Goal: Task Accomplishment & Management: Complete application form

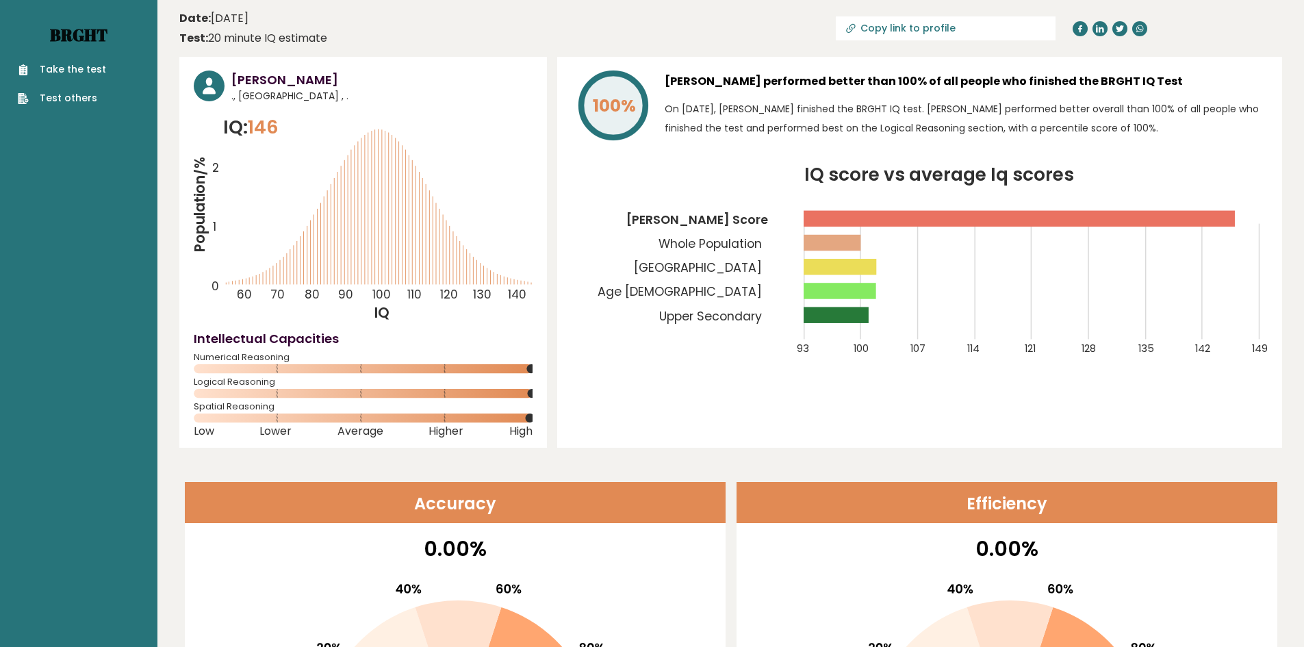
click at [99, 43] on link "Brght" at bounding box center [78, 35] width 57 height 22
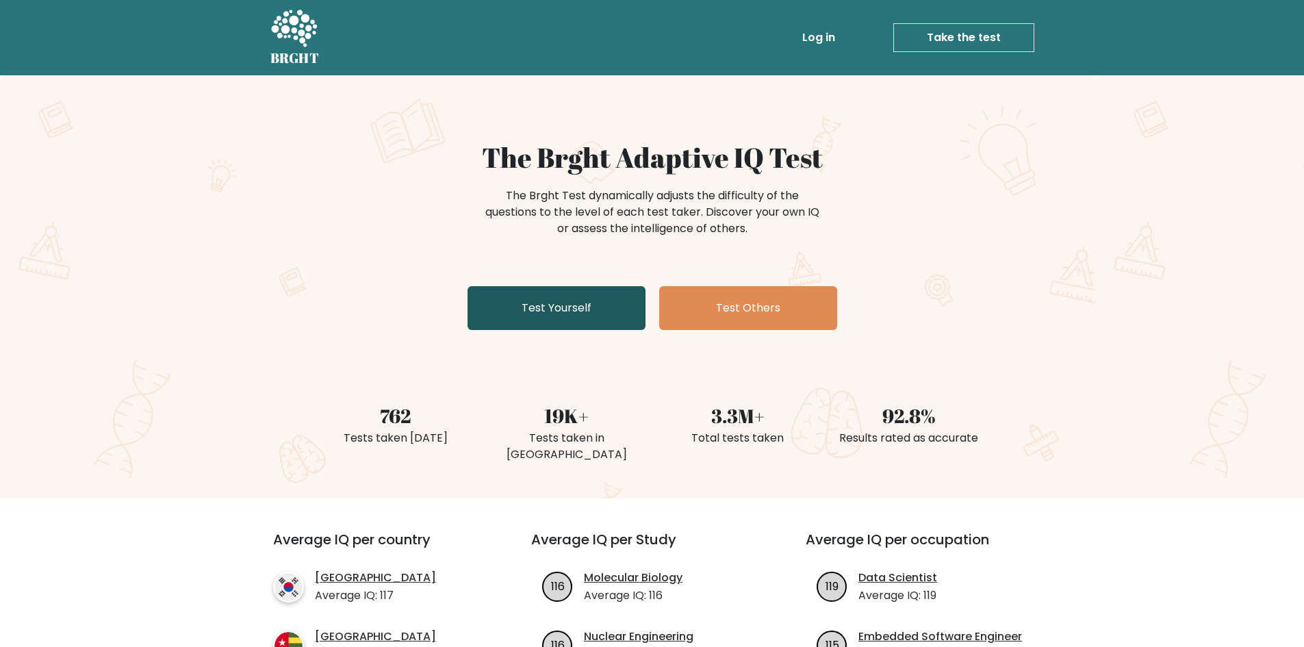
click at [594, 313] on link "Test Yourself" at bounding box center [556, 308] width 178 height 44
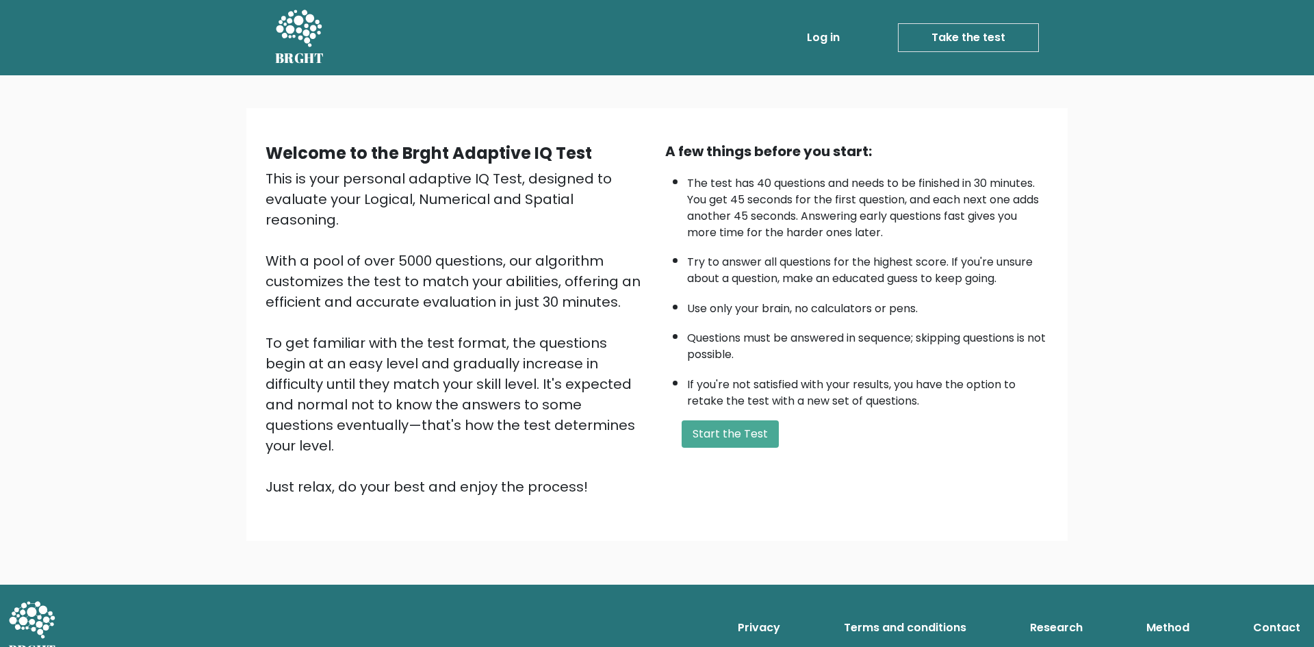
click at [710, 418] on div "A few things before you start: The test has 40 questions and needs to be finish…" at bounding box center [857, 319] width 400 height 356
click at [719, 432] on button "Start the Test" at bounding box center [730, 433] width 97 height 27
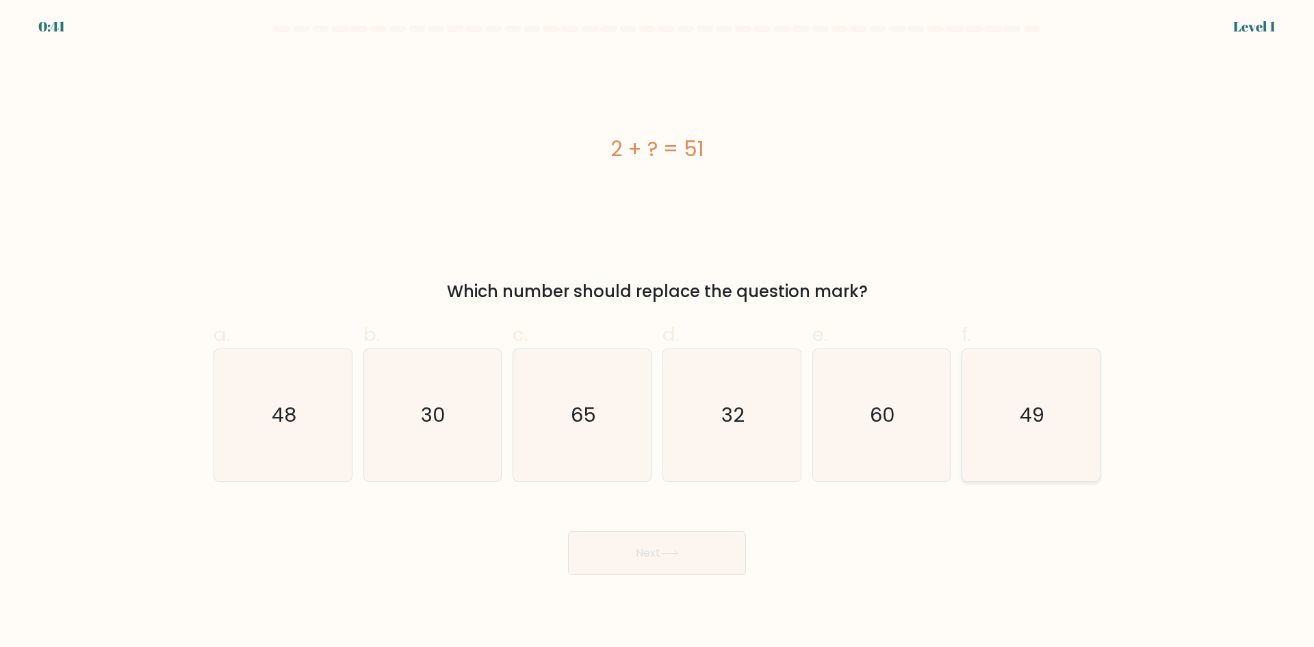
click at [987, 385] on icon "49" at bounding box center [1031, 415] width 132 height 132
click at [658, 333] on input "f. 49" at bounding box center [657, 328] width 1 height 9
radio input "true"
click at [641, 567] on button "Next" at bounding box center [657, 553] width 178 height 44
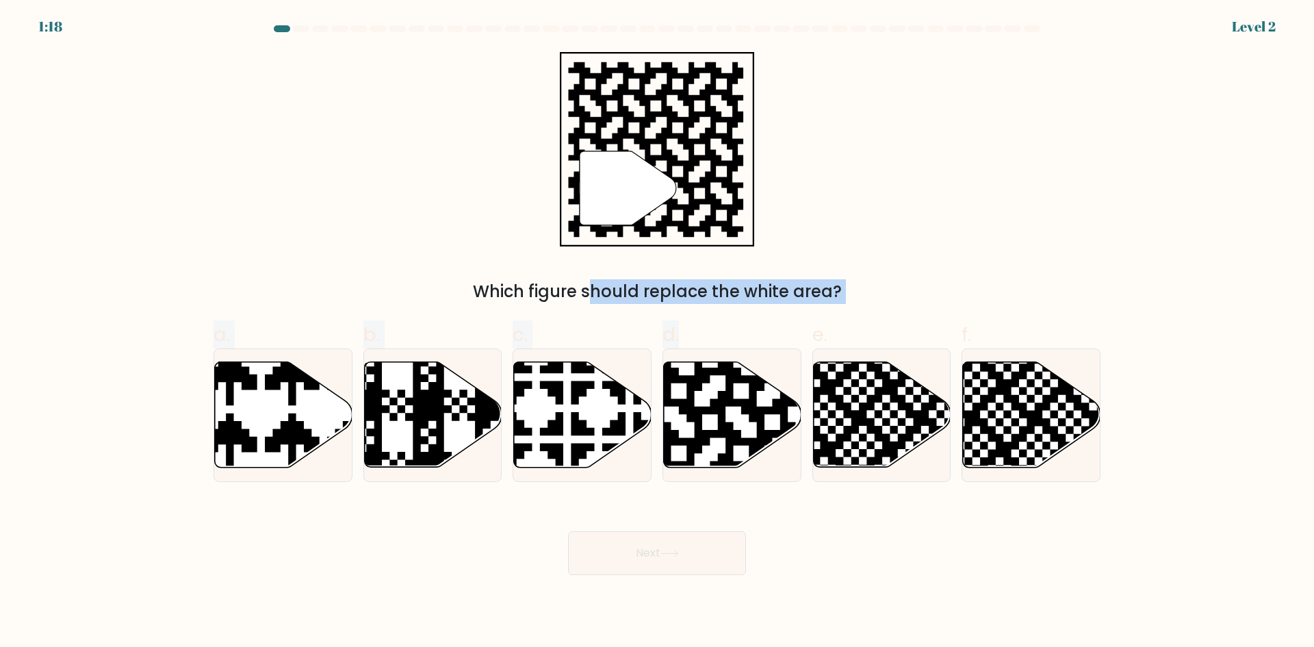
drag, startPoint x: 694, startPoint y: 455, endPoint x: 648, endPoint y: 229, distance: 231.1
click at [648, 229] on form "a." at bounding box center [657, 300] width 1314 height 550
click at [417, 287] on div "Which figure should replace the white area?" at bounding box center [657, 291] width 871 height 25
click at [686, 404] on icon at bounding box center [771, 359] width 249 height 249
click at [658, 333] on input "d." at bounding box center [657, 328] width 1 height 9
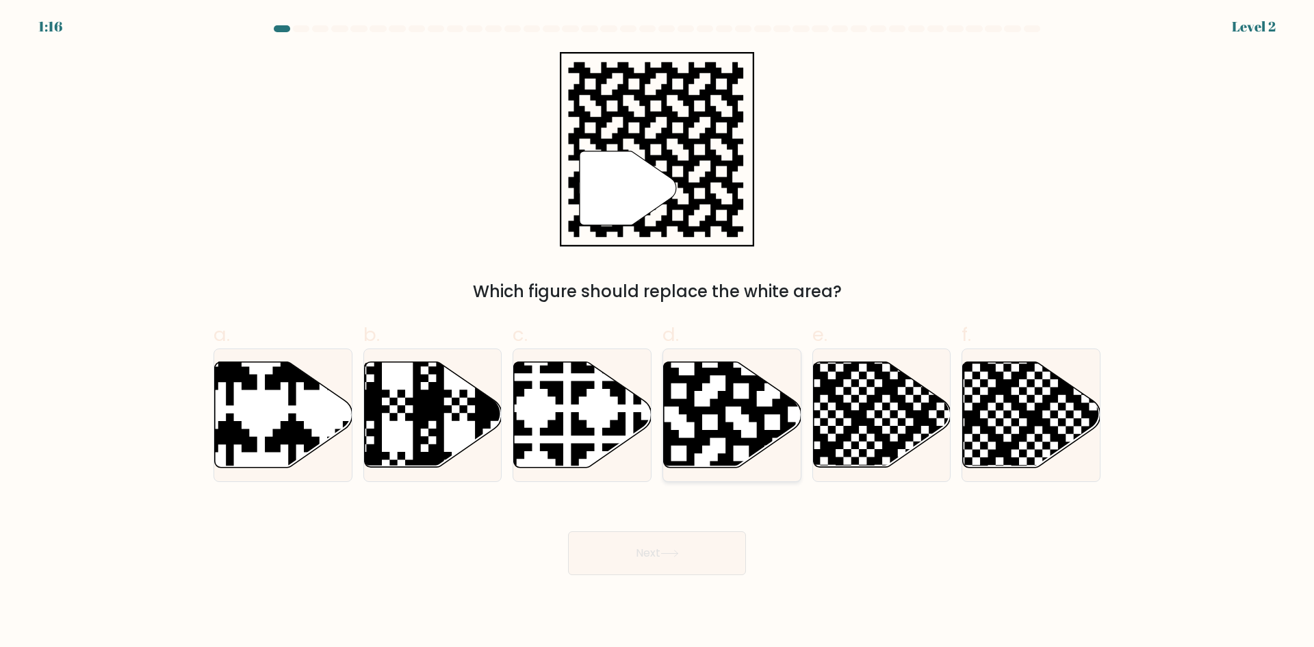
radio input "true"
click at [666, 591] on body "1:16 Level 2" at bounding box center [657, 323] width 1314 height 647
click at [662, 575] on body "1:16 Level 2" at bounding box center [657, 323] width 1314 height 647
click at [669, 560] on button "Next" at bounding box center [657, 553] width 178 height 44
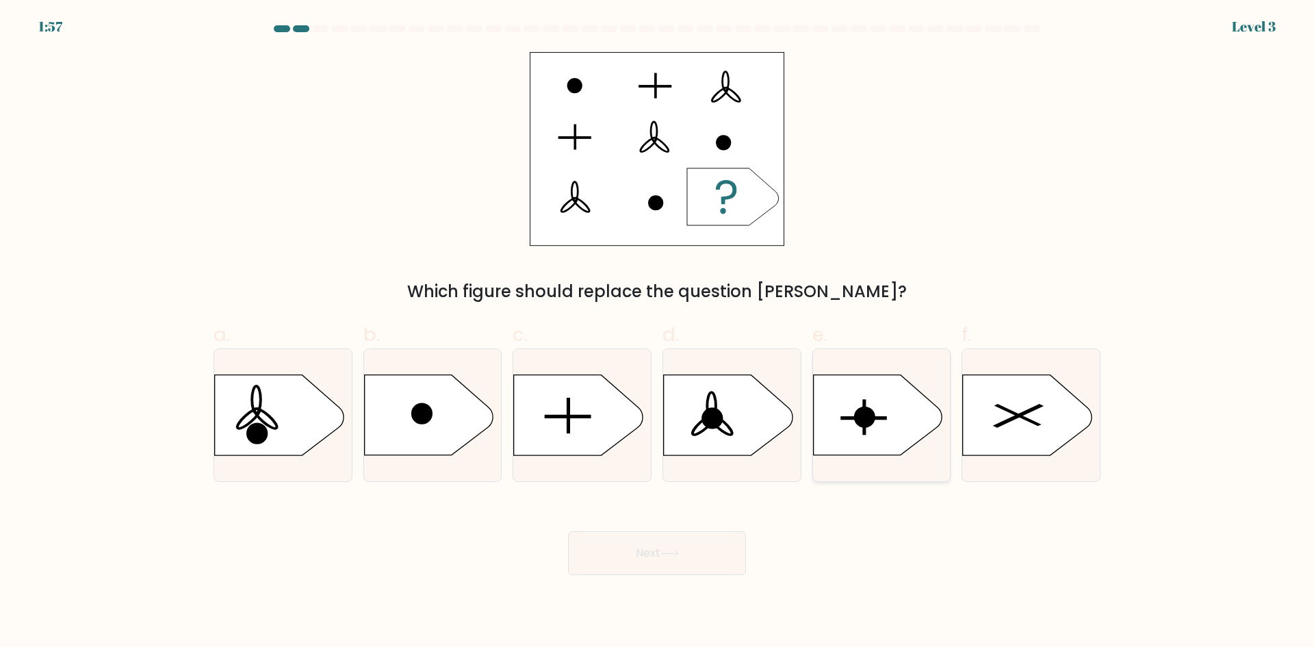
click at [827, 371] on div at bounding box center [881, 414] width 139 height 133
click at [658, 333] on input "e." at bounding box center [657, 328] width 1 height 9
radio input "true"
click at [700, 599] on body "1:57 Level 3 a." at bounding box center [657, 323] width 1314 height 647
click at [682, 523] on div "Next" at bounding box center [656, 536] width 903 height 77
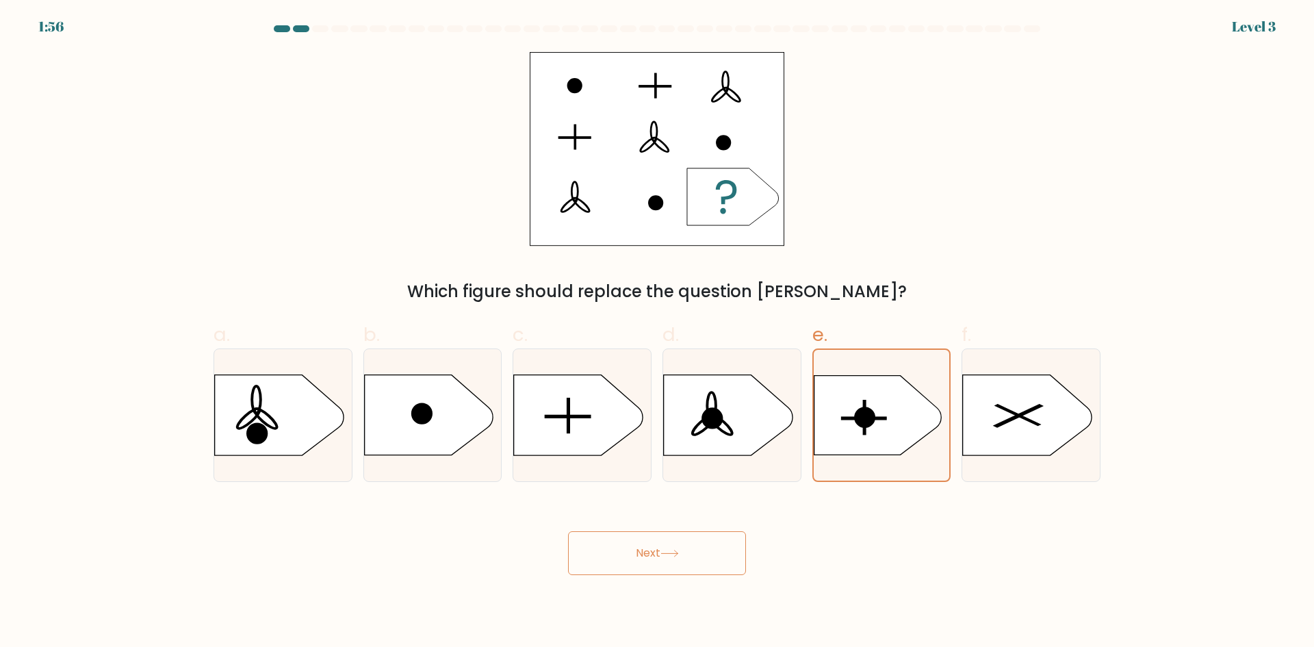
click at [684, 549] on button "Next" at bounding box center [657, 553] width 178 height 44
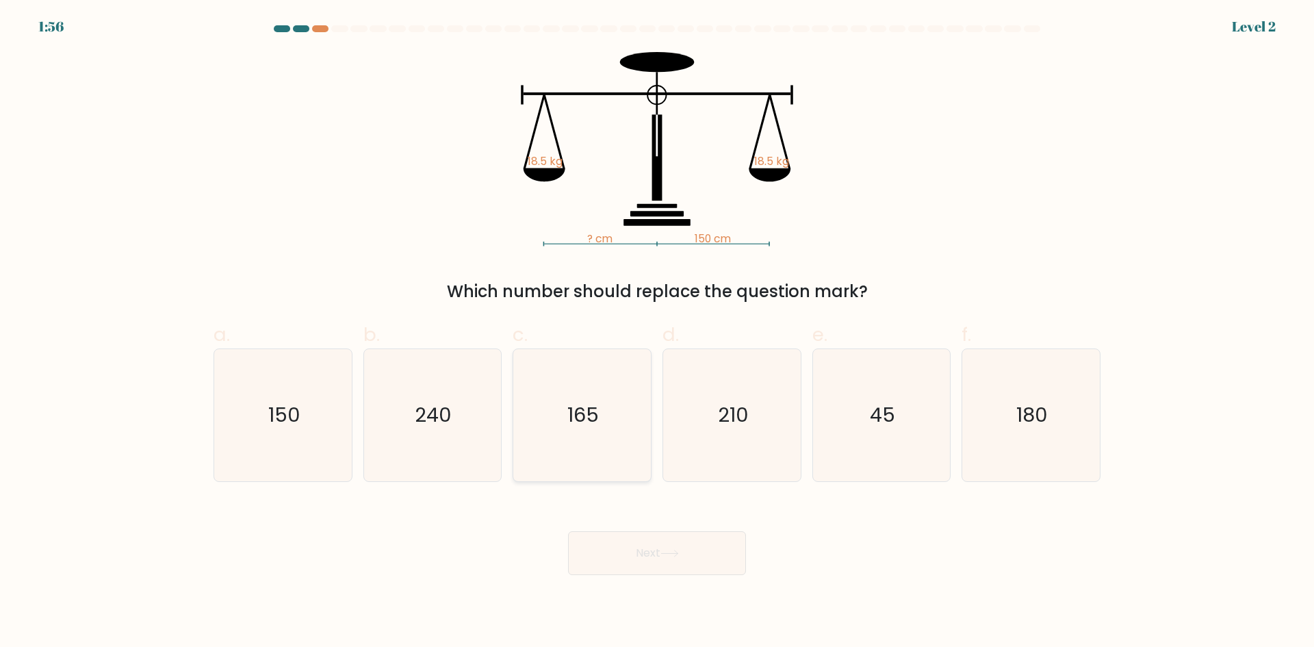
click at [623, 395] on icon "165" at bounding box center [582, 415] width 132 height 132
click at [657, 333] on input "c. 165" at bounding box center [657, 328] width 1 height 9
radio input "true"
click at [662, 543] on button "Next" at bounding box center [657, 553] width 178 height 44
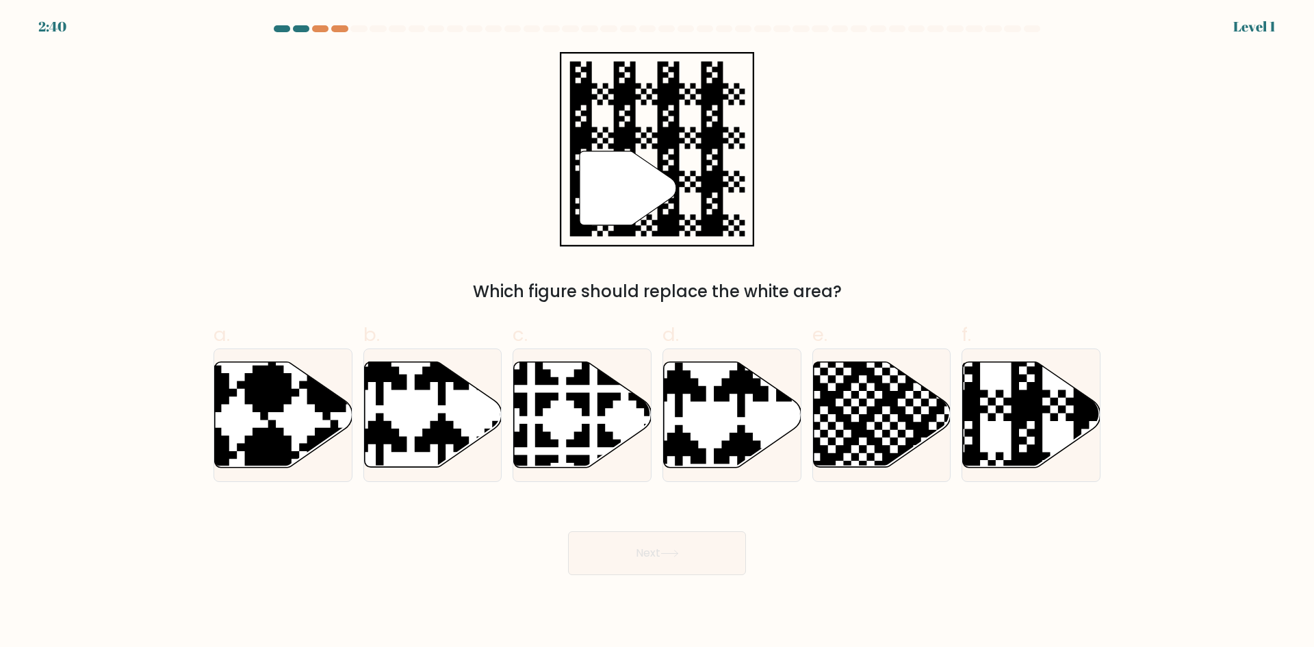
click at [703, 433] on icon at bounding box center [733, 414] width 138 height 105
click at [658, 333] on input "d." at bounding box center [657, 328] width 1 height 9
radio input "true"
click at [675, 571] on button "Next" at bounding box center [657, 553] width 178 height 44
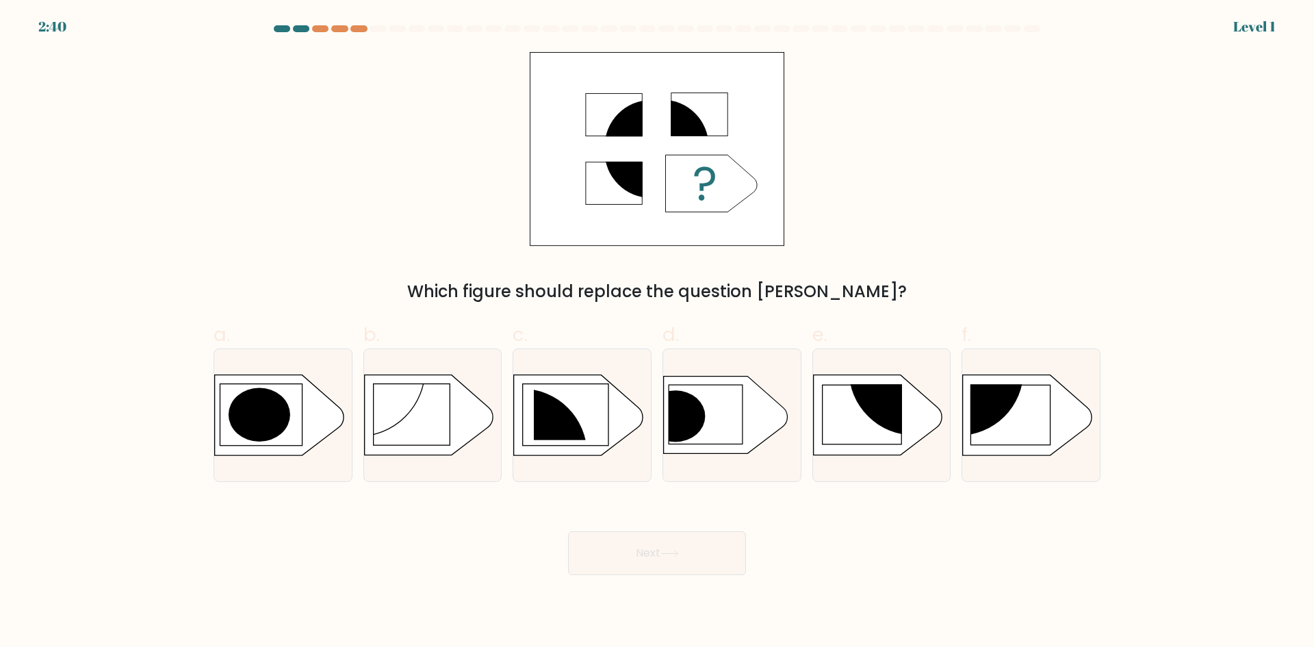
click at [604, 424] on icon at bounding box center [578, 415] width 129 height 80
click at [657, 333] on input "c." at bounding box center [657, 328] width 1 height 9
radio input "true"
click at [657, 568] on button "Next" at bounding box center [657, 553] width 178 height 44
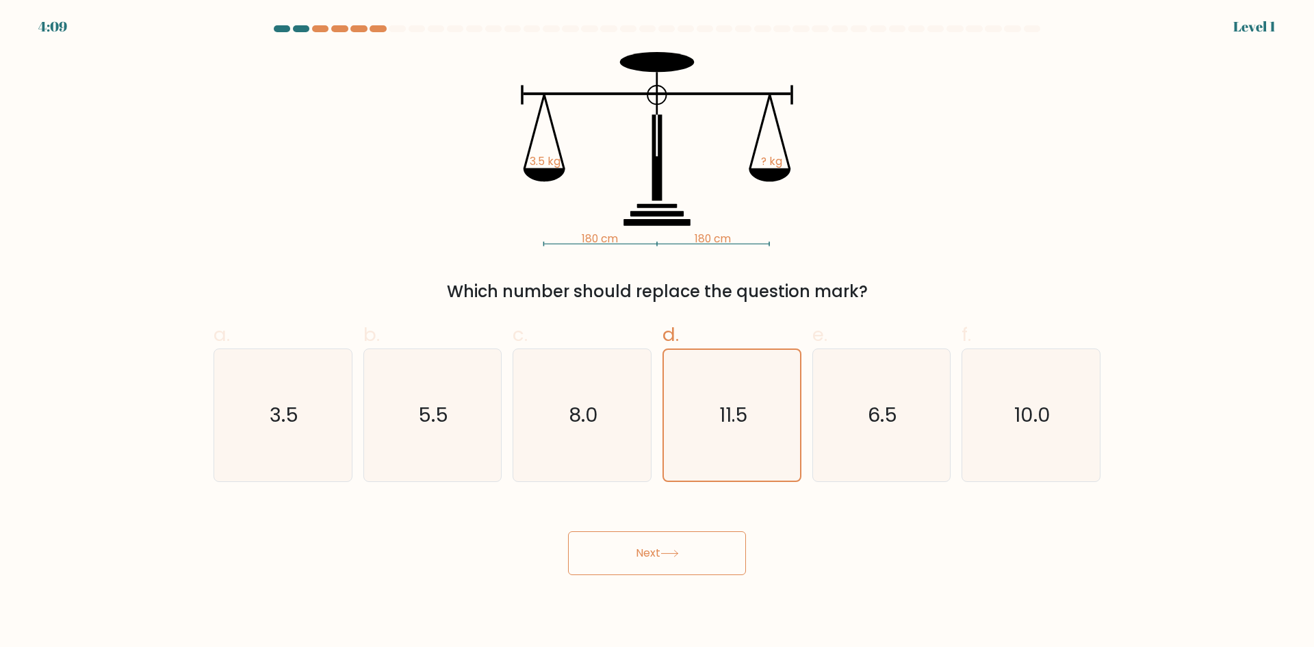
drag, startPoint x: 682, startPoint y: 565, endPoint x: 665, endPoint y: 546, distance: 25.2
click at [681, 564] on button "Next" at bounding box center [657, 553] width 178 height 44
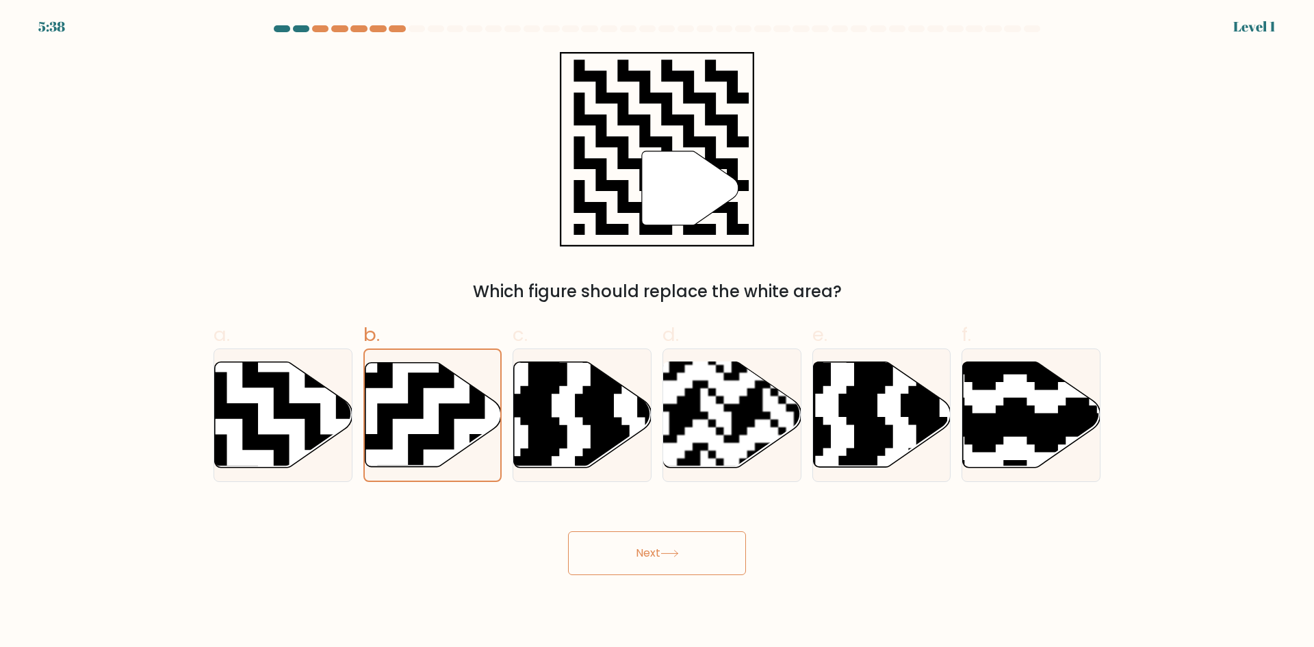
click at [678, 567] on button "Next" at bounding box center [657, 553] width 178 height 44
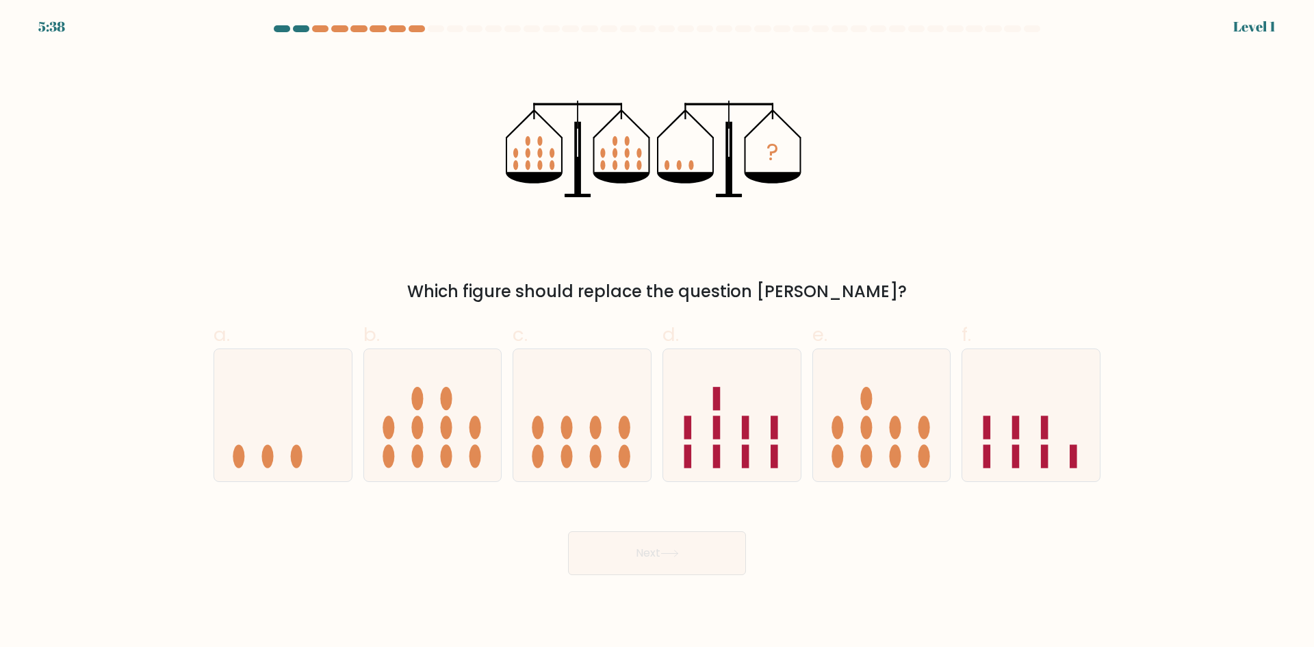
click at [930, 416] on icon at bounding box center [882, 415] width 138 height 114
click at [658, 333] on input "e." at bounding box center [657, 328] width 1 height 9
radio input "true"
click at [730, 526] on div "Next" at bounding box center [656, 536] width 903 height 77
click at [659, 553] on button "Next" at bounding box center [657, 553] width 178 height 44
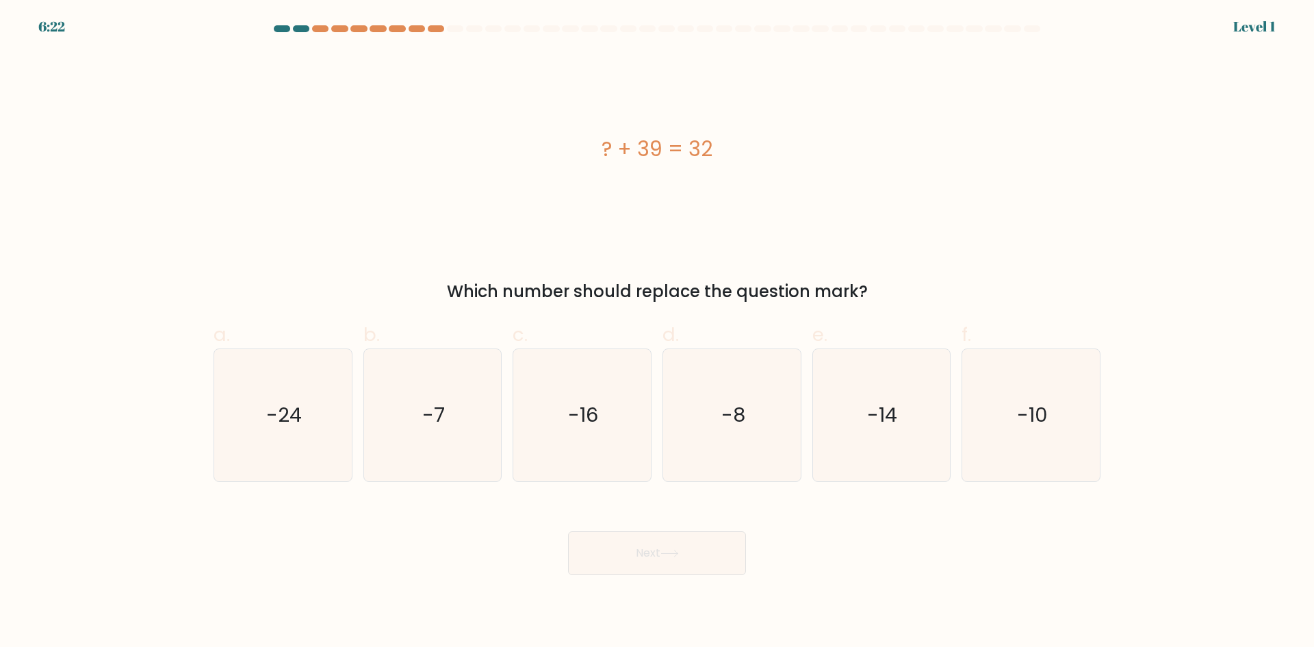
click at [649, 438] on div "-16" at bounding box center [582, 414] width 139 height 133
click at [657, 333] on input "c. -16" at bounding box center [657, 328] width 1 height 9
radio input "true"
click at [692, 576] on body "6:22 Level 1 a." at bounding box center [657, 323] width 1314 height 647
click at [780, 449] on icon "-8" at bounding box center [732, 415] width 132 height 132
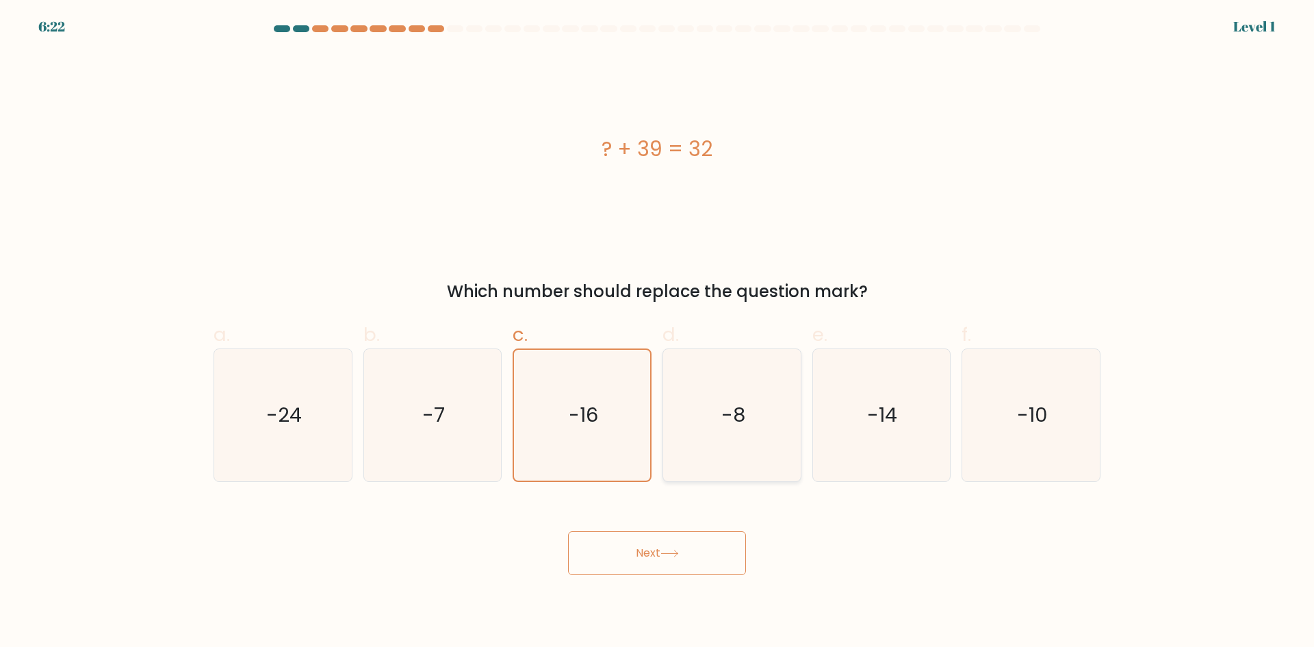
click at [658, 333] on input "d. -8" at bounding box center [657, 328] width 1 height 9
radio input "true"
click at [660, 564] on button "Next" at bounding box center [657, 553] width 178 height 44
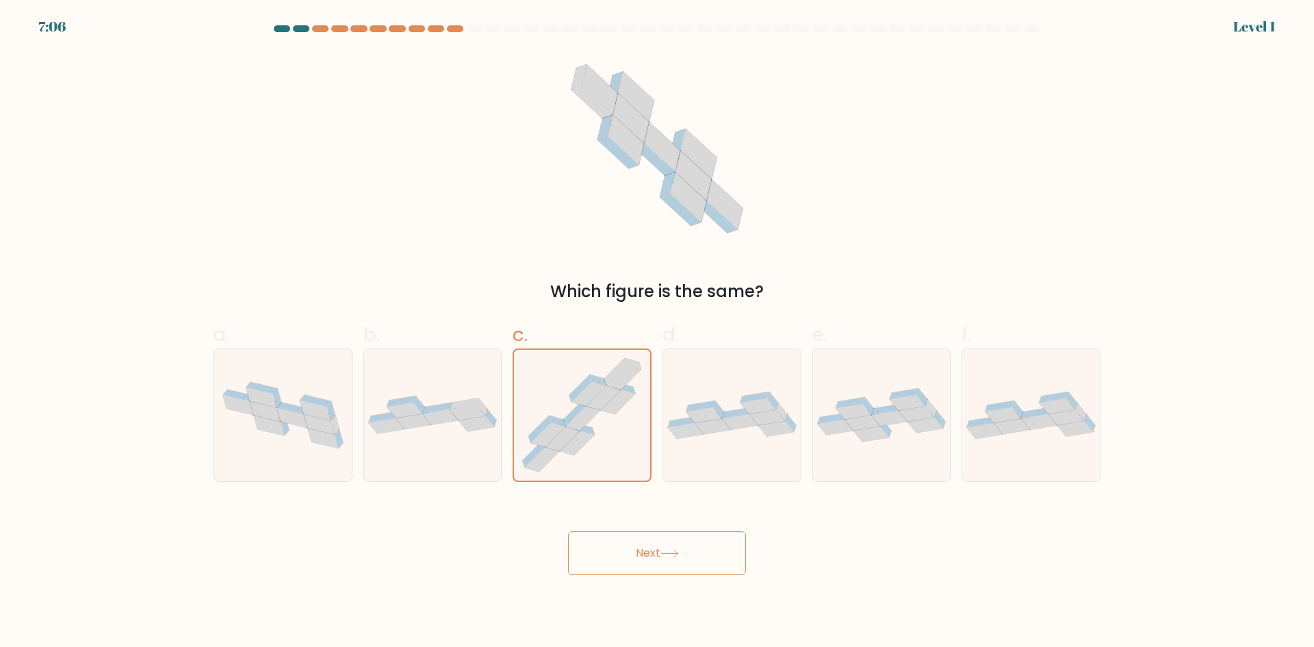
click at [606, 554] on button "Next" at bounding box center [657, 553] width 178 height 44
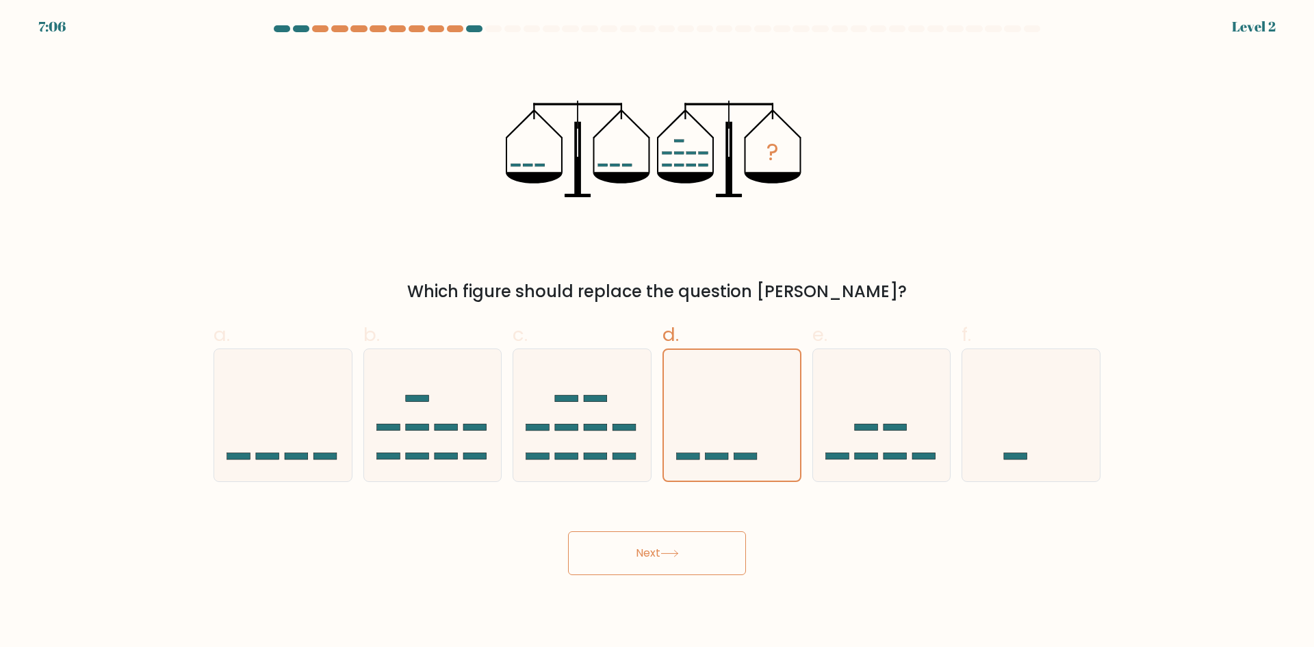
click at [675, 549] on button "Next" at bounding box center [657, 553] width 178 height 44
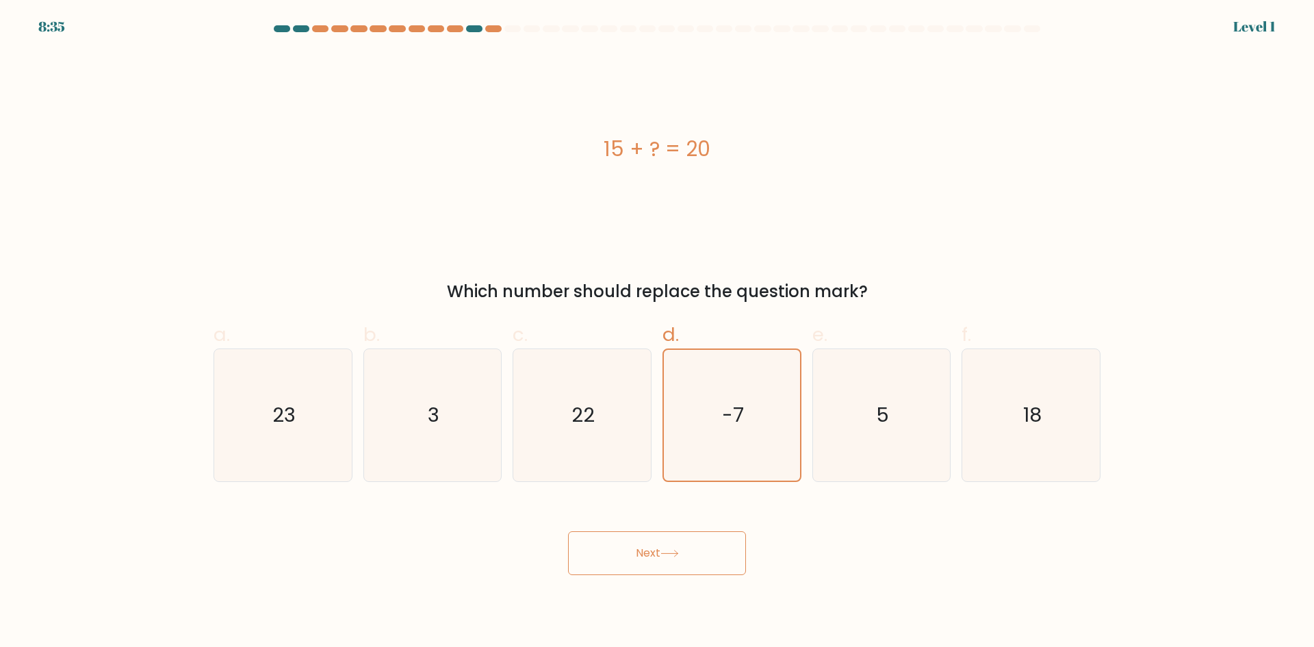
drag, startPoint x: 673, startPoint y: 566, endPoint x: 714, endPoint y: 469, distance: 105.5
click at [673, 565] on button "Next" at bounding box center [657, 553] width 178 height 44
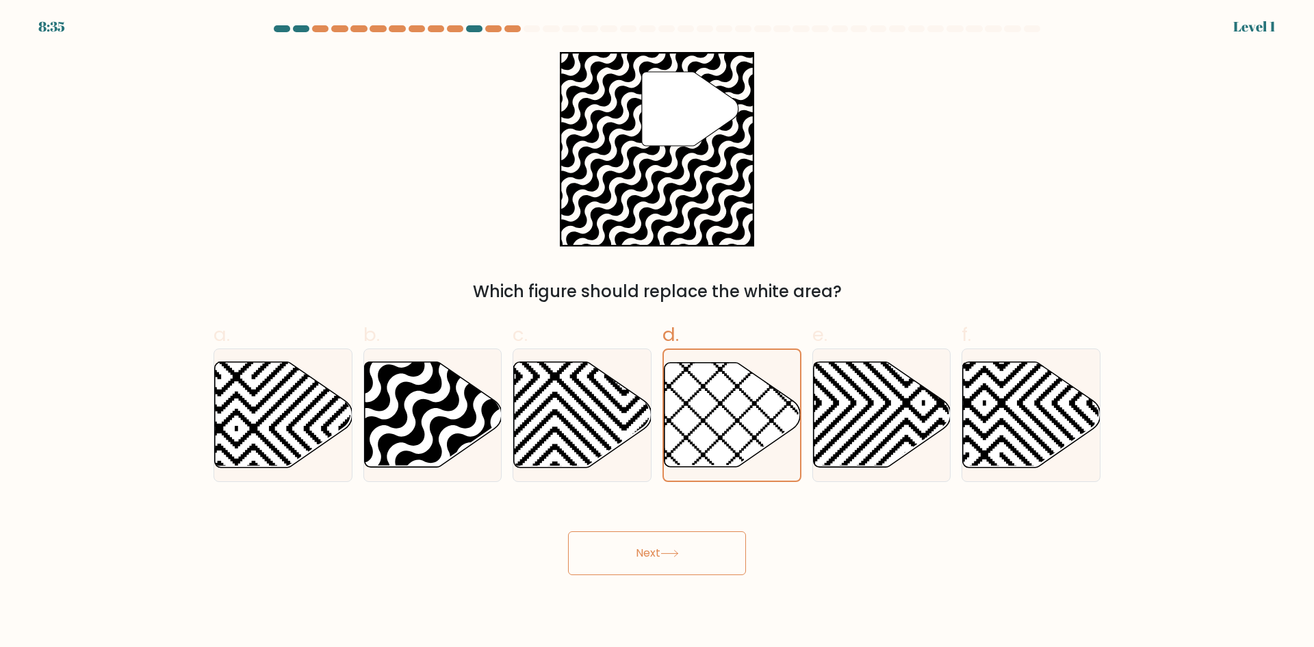
click at [666, 553] on icon at bounding box center [669, 553] width 16 height 6
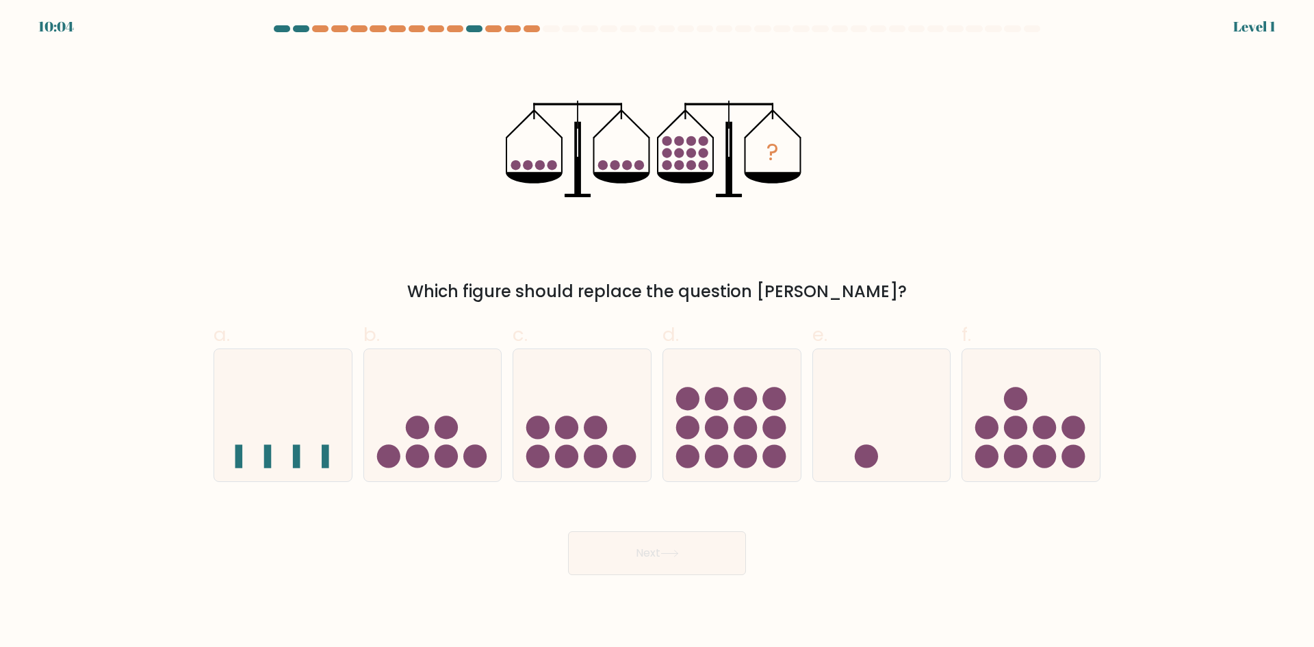
click at [695, 457] on circle at bounding box center [687, 456] width 23 height 23
click at [658, 333] on input "d." at bounding box center [657, 328] width 1 height 9
radio input "true"
click at [659, 554] on button "Next" at bounding box center [657, 553] width 178 height 44
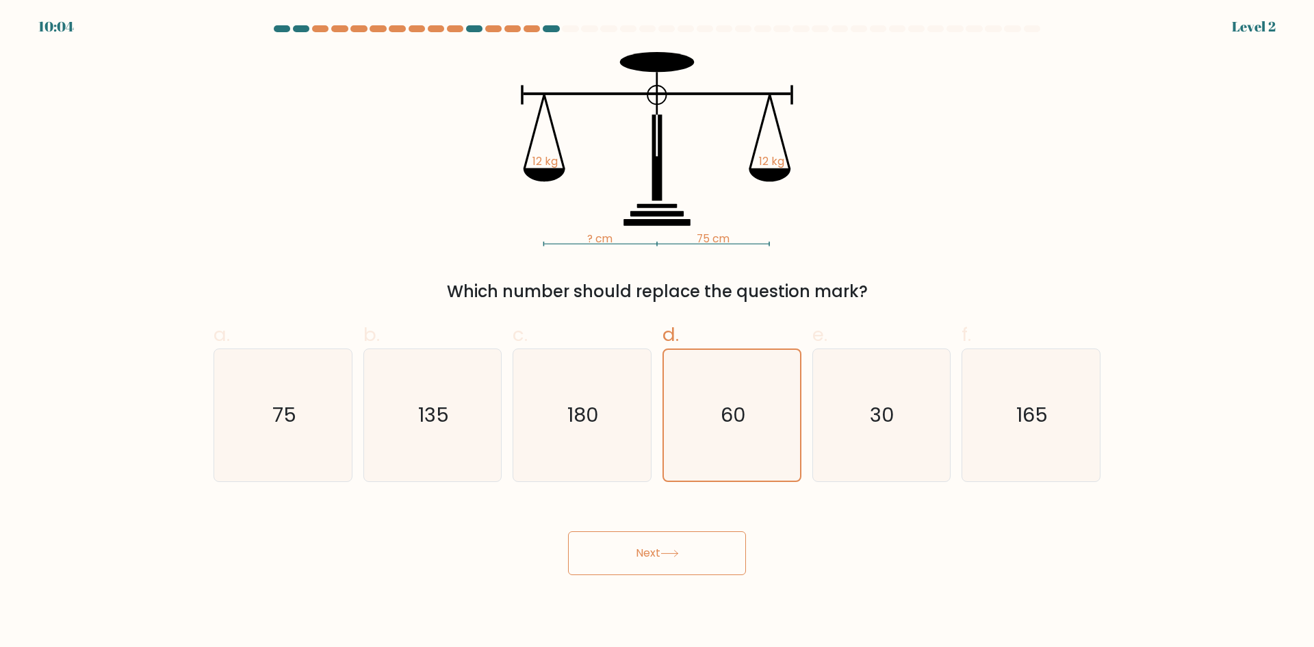
click at [664, 553] on icon at bounding box center [669, 554] width 18 height 8
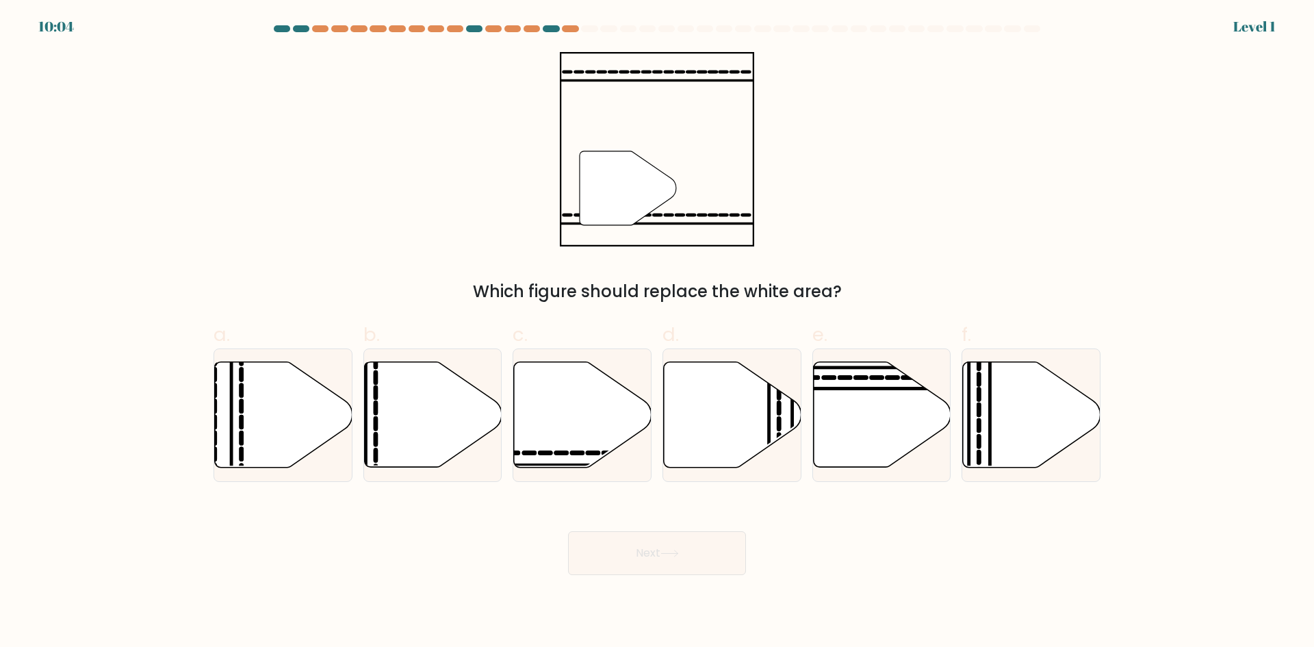
drag, startPoint x: 712, startPoint y: 437, endPoint x: 674, endPoint y: 552, distance: 121.6
click at [721, 420] on icon at bounding box center [733, 414] width 138 height 105
click at [658, 333] on input "d." at bounding box center [657, 328] width 1 height 9
radio input "true"
click at [674, 552] on icon at bounding box center [669, 554] width 18 height 8
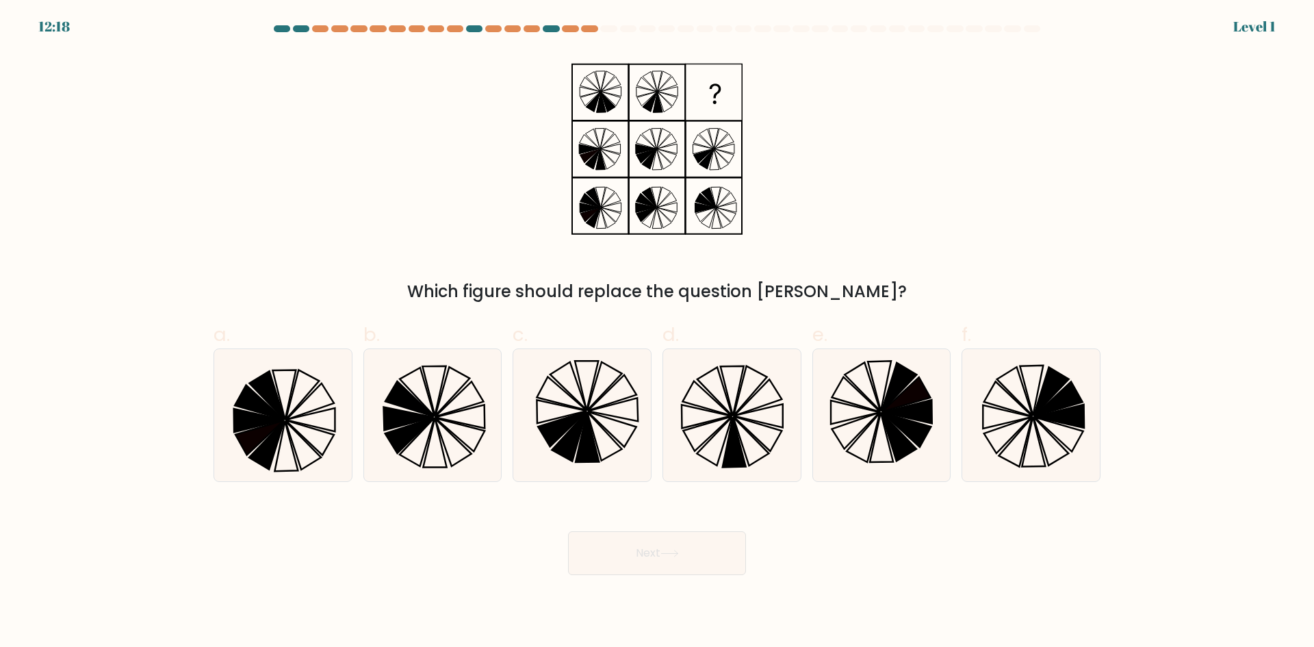
click at [684, 550] on button "Next" at bounding box center [657, 553] width 178 height 44
click at [718, 437] on icon at bounding box center [732, 415] width 132 height 132
click at [658, 333] on input "d." at bounding box center [657, 328] width 1 height 9
radio input "true"
click at [630, 520] on div "Next" at bounding box center [656, 536] width 903 height 77
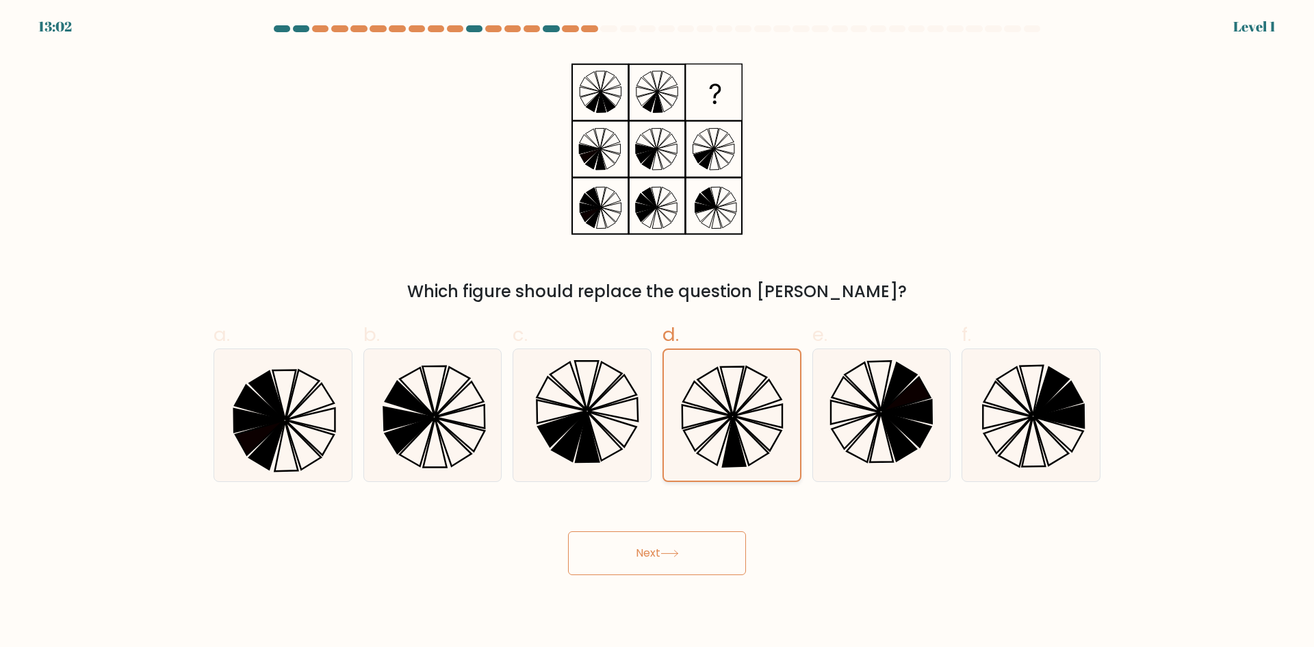
drag, startPoint x: 666, startPoint y: 541, endPoint x: 711, endPoint y: 459, distance: 93.1
click at [666, 541] on button "Next" at bounding box center [657, 553] width 178 height 44
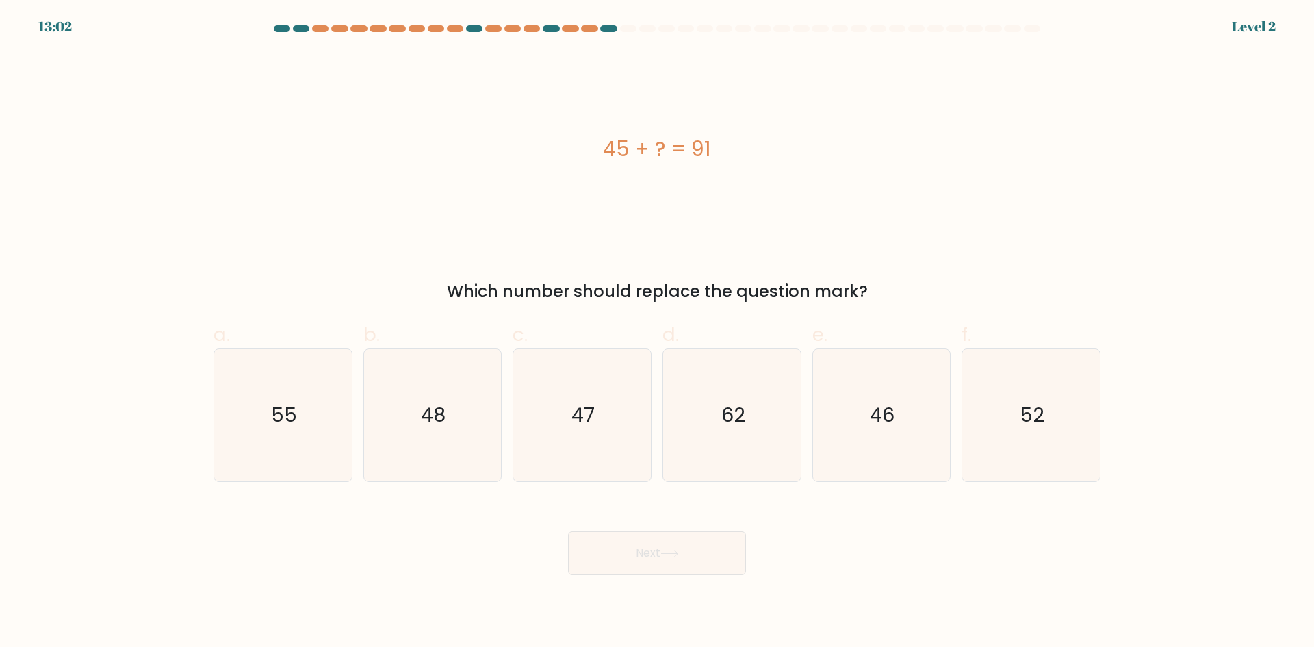
click at [712, 457] on icon "62" at bounding box center [732, 415] width 132 height 132
click at [658, 333] on input "d. 62" at bounding box center [657, 328] width 1 height 9
radio input "true"
drag, startPoint x: 682, startPoint y: 565, endPoint x: 697, endPoint y: 514, distance: 52.8
click at [682, 561] on button "Next" at bounding box center [657, 553] width 178 height 44
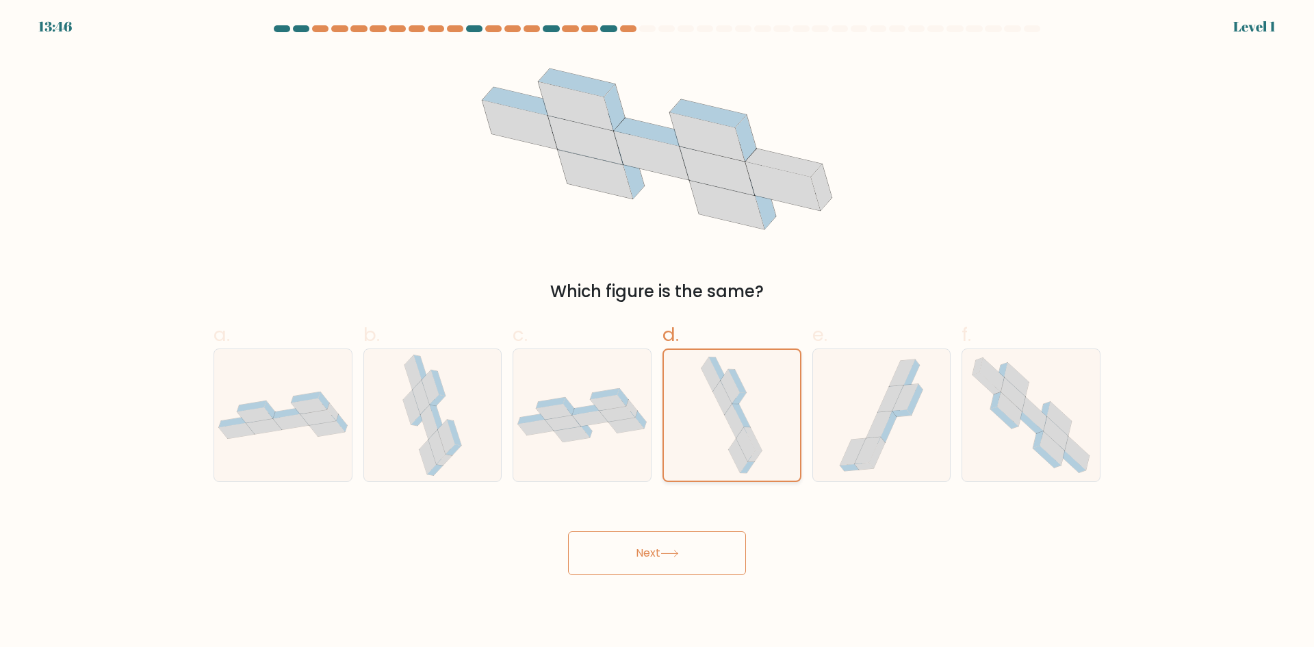
drag, startPoint x: 728, startPoint y: 424, endPoint x: 738, endPoint y: 437, distance: 16.2
click at [683, 523] on div "Next" at bounding box center [656, 536] width 903 height 77
drag, startPoint x: 738, startPoint y: 437, endPoint x: 682, endPoint y: 565, distance: 139.5
click at [731, 450] on icon at bounding box center [731, 415] width 68 height 131
click at [658, 333] on input "d." at bounding box center [657, 328] width 1 height 9
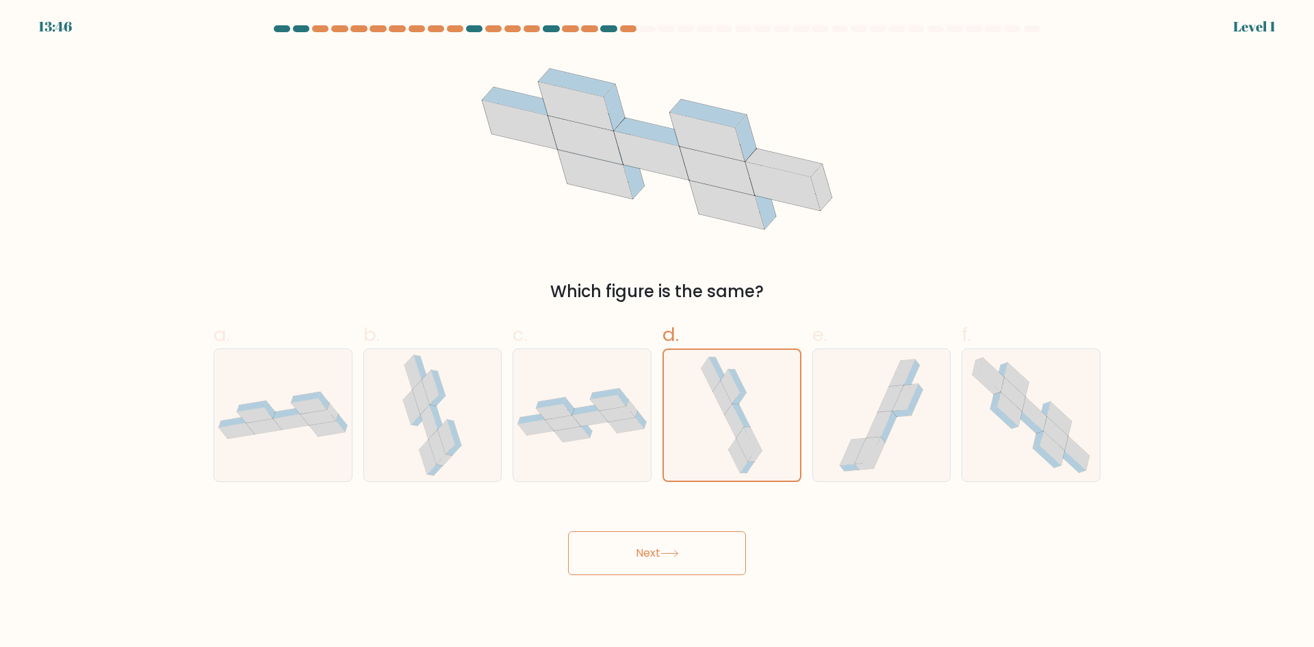
drag, startPoint x: 682, startPoint y: 565, endPoint x: 714, endPoint y: 499, distance: 73.5
click at [684, 564] on button "Next" at bounding box center [657, 553] width 178 height 44
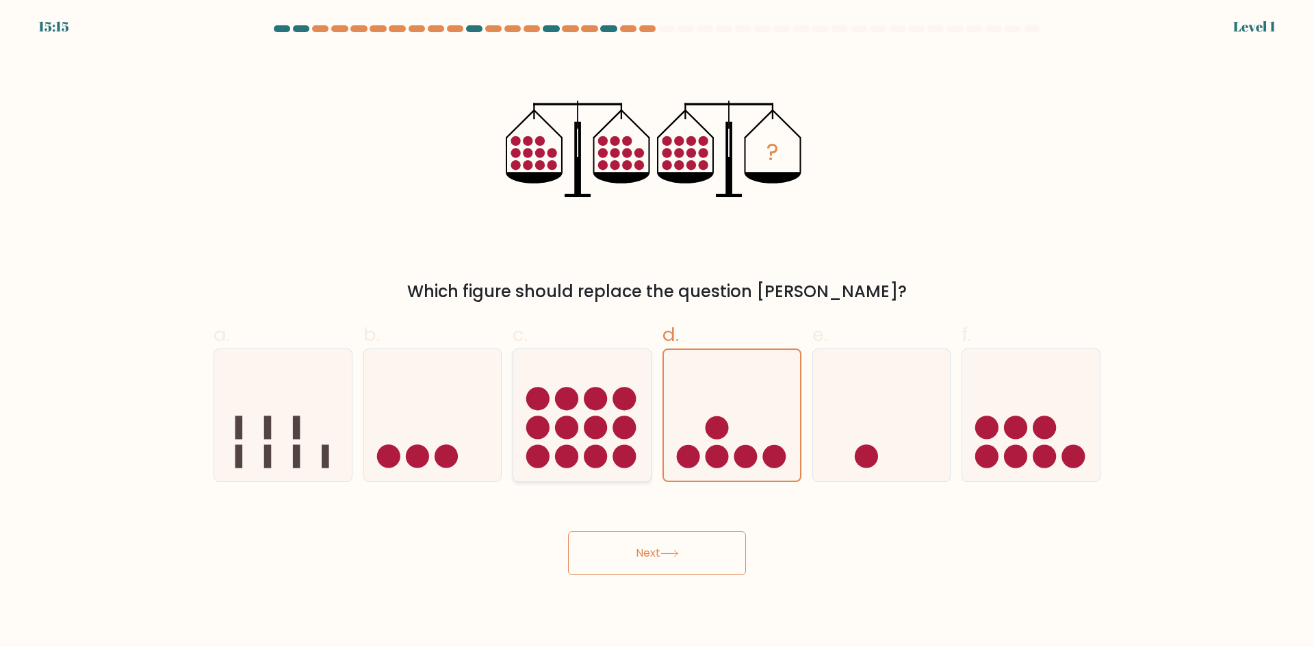
click at [567, 424] on circle at bounding box center [566, 427] width 23 height 23
click at [657, 333] on input "c." at bounding box center [657, 328] width 1 height 9
radio input "true"
click at [632, 549] on button "Next" at bounding box center [657, 553] width 178 height 44
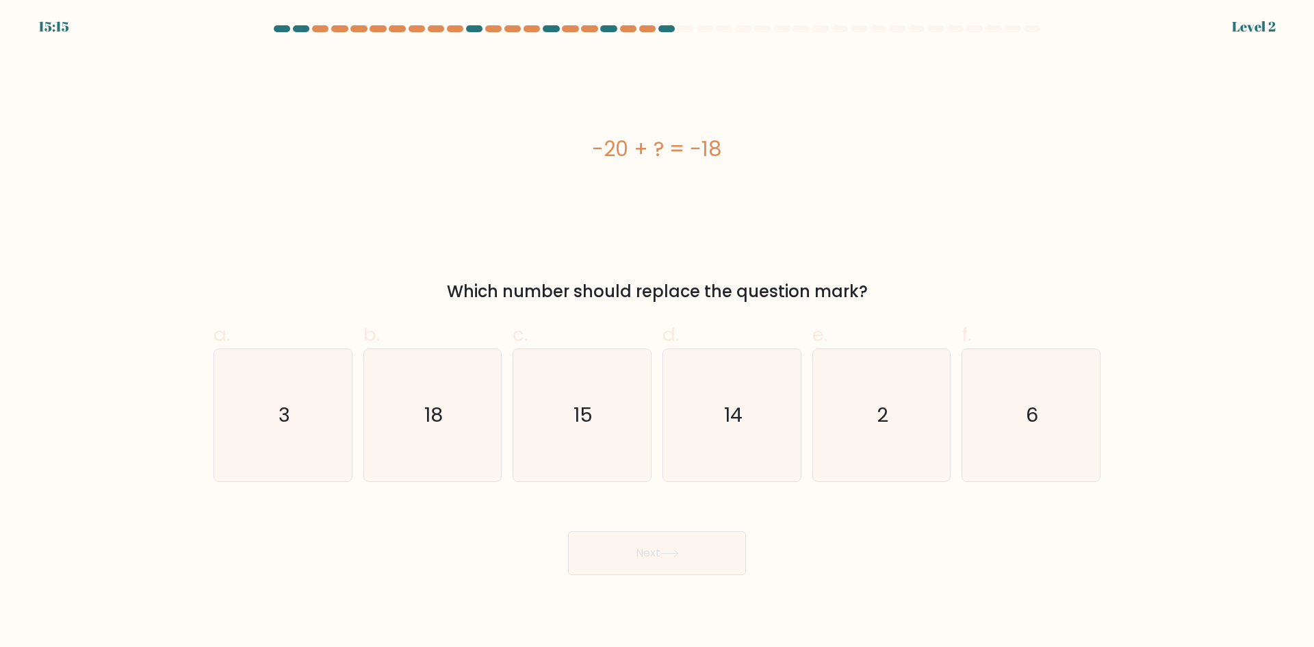
drag, startPoint x: 534, startPoint y: 437, endPoint x: 609, endPoint y: 561, distance: 144.6
click at [490, 423] on icon "18" at bounding box center [432, 415] width 132 height 132
click at [657, 333] on input "b. 18" at bounding box center [657, 328] width 1 height 9
radio input "true"
drag, startPoint x: 610, startPoint y: 564, endPoint x: 500, endPoint y: 489, distance: 132.5
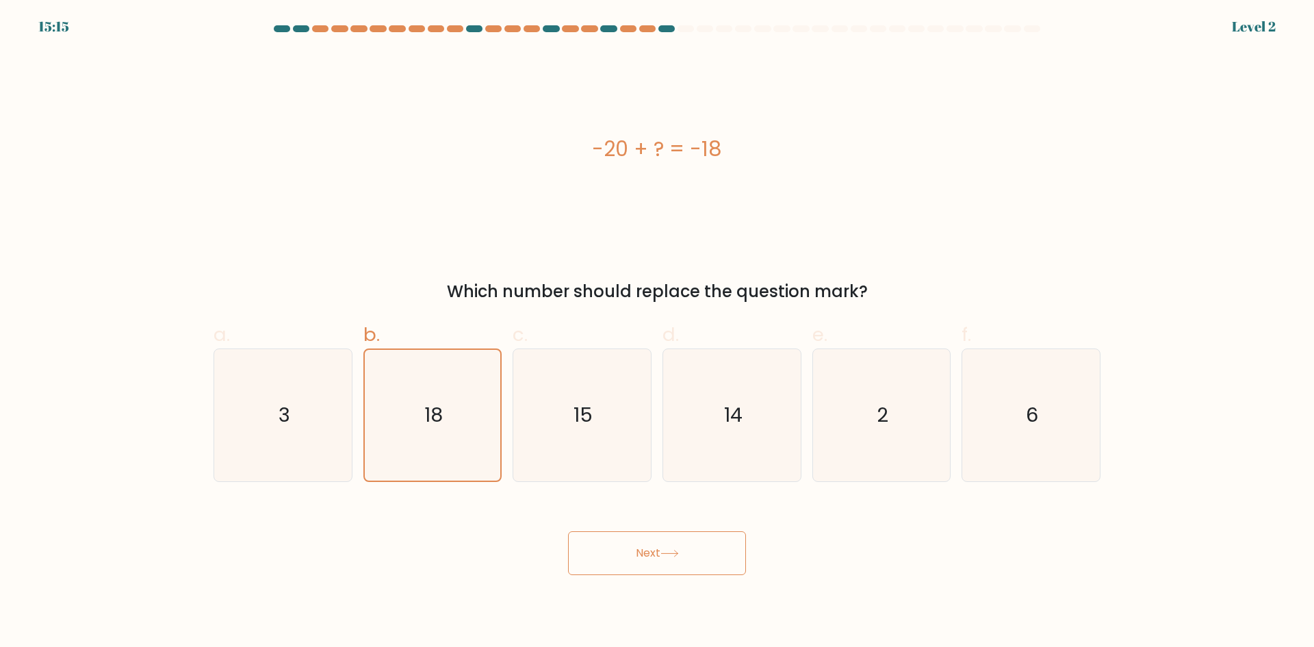
click at [608, 563] on button "Next" at bounding box center [657, 553] width 178 height 44
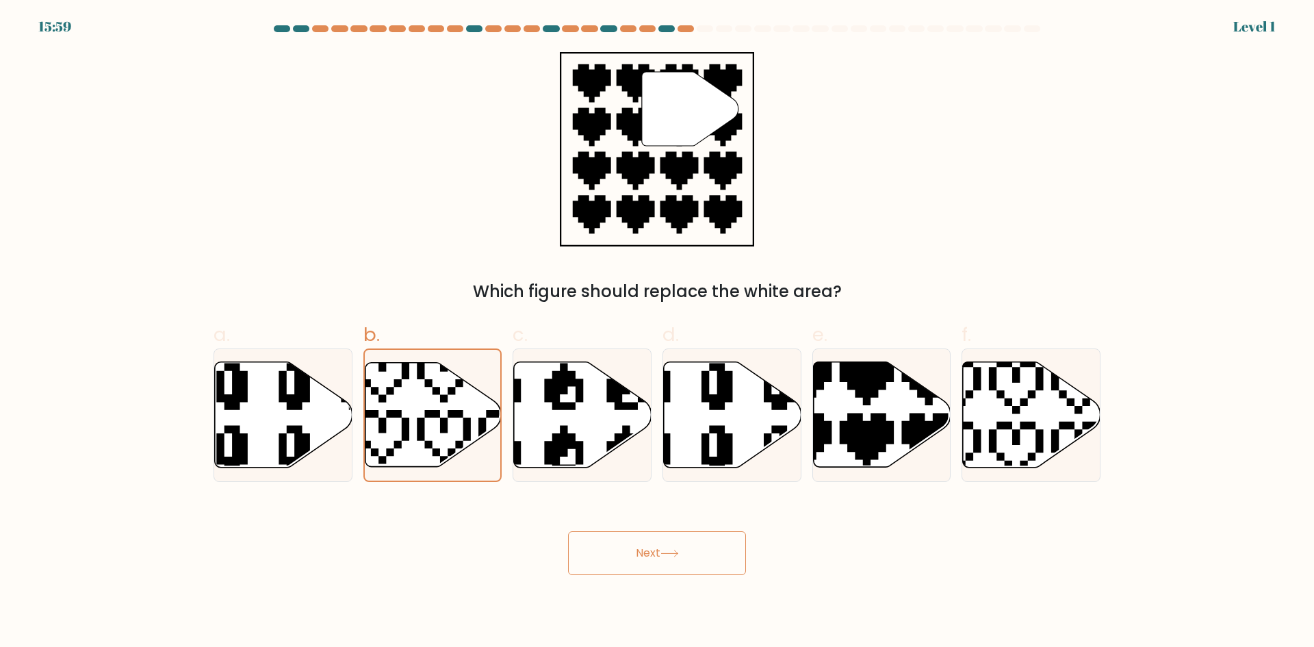
drag, startPoint x: 602, startPoint y: 559, endPoint x: 532, endPoint y: 519, distance: 80.3
click at [595, 555] on button "Next" at bounding box center [657, 553] width 178 height 44
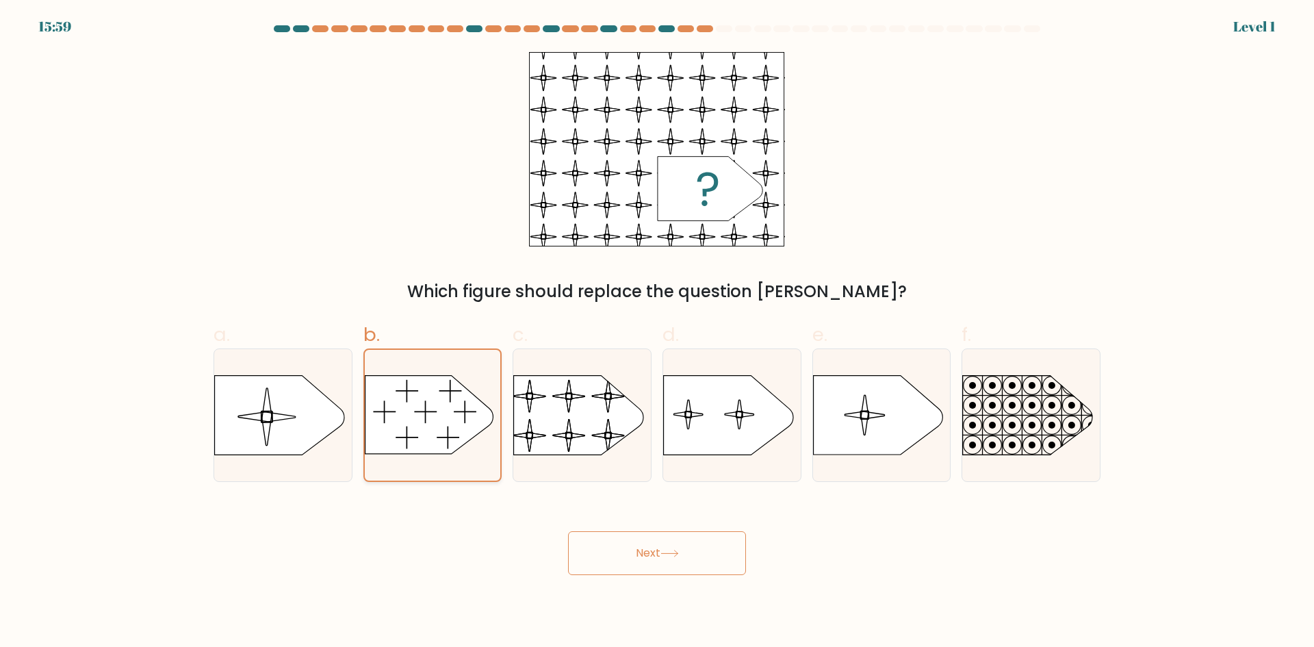
drag, startPoint x: 647, startPoint y: 550, endPoint x: 389, endPoint y: 443, distance: 280.1
click at [643, 549] on button "Next" at bounding box center [657, 553] width 178 height 44
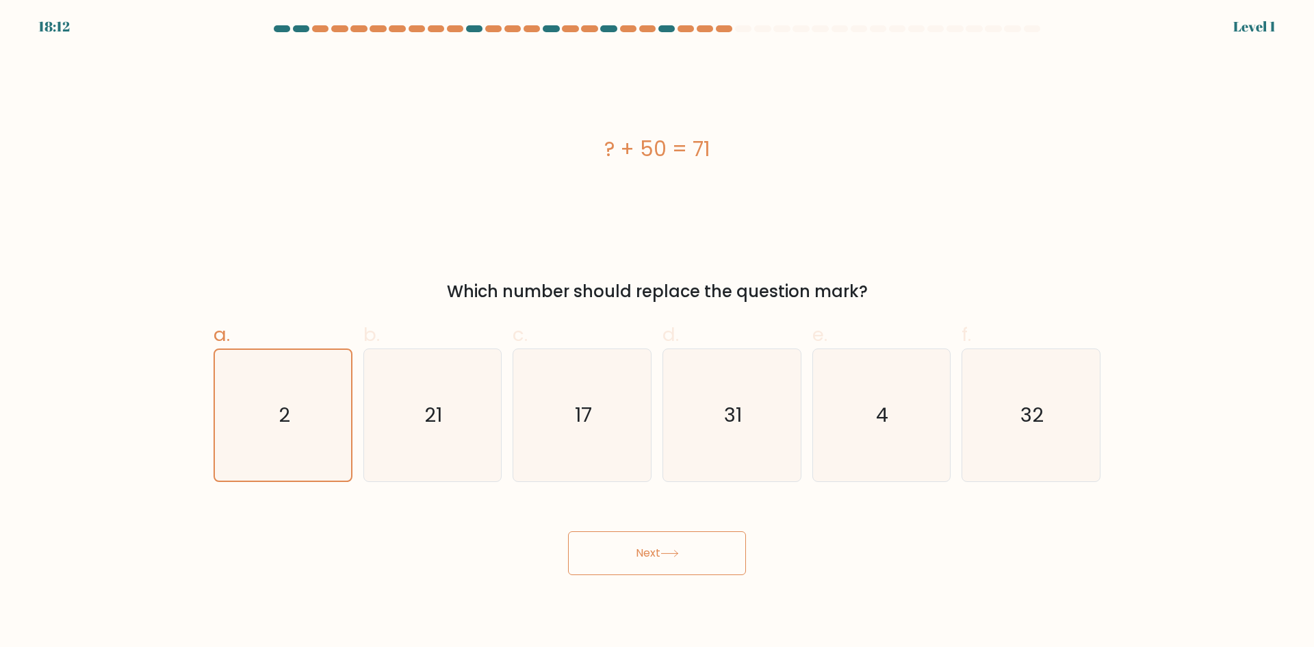
click at [641, 558] on button "Next" at bounding box center [657, 553] width 178 height 44
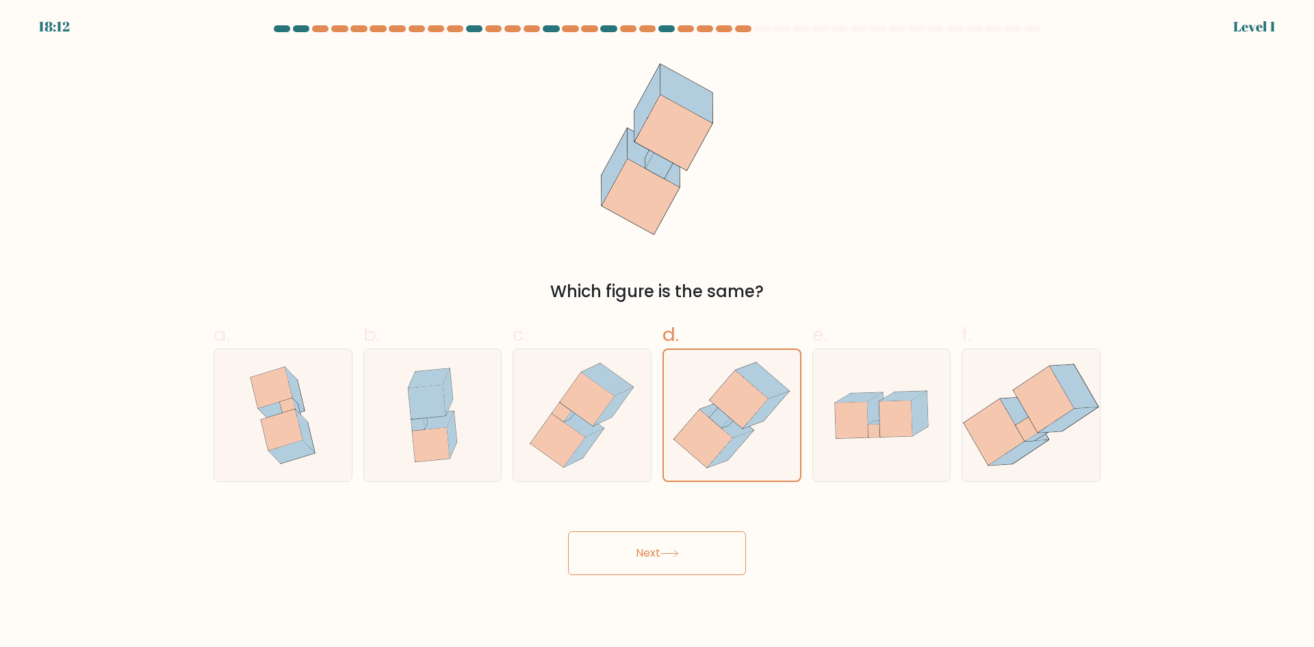
click at [658, 541] on button "Next" at bounding box center [657, 553] width 178 height 44
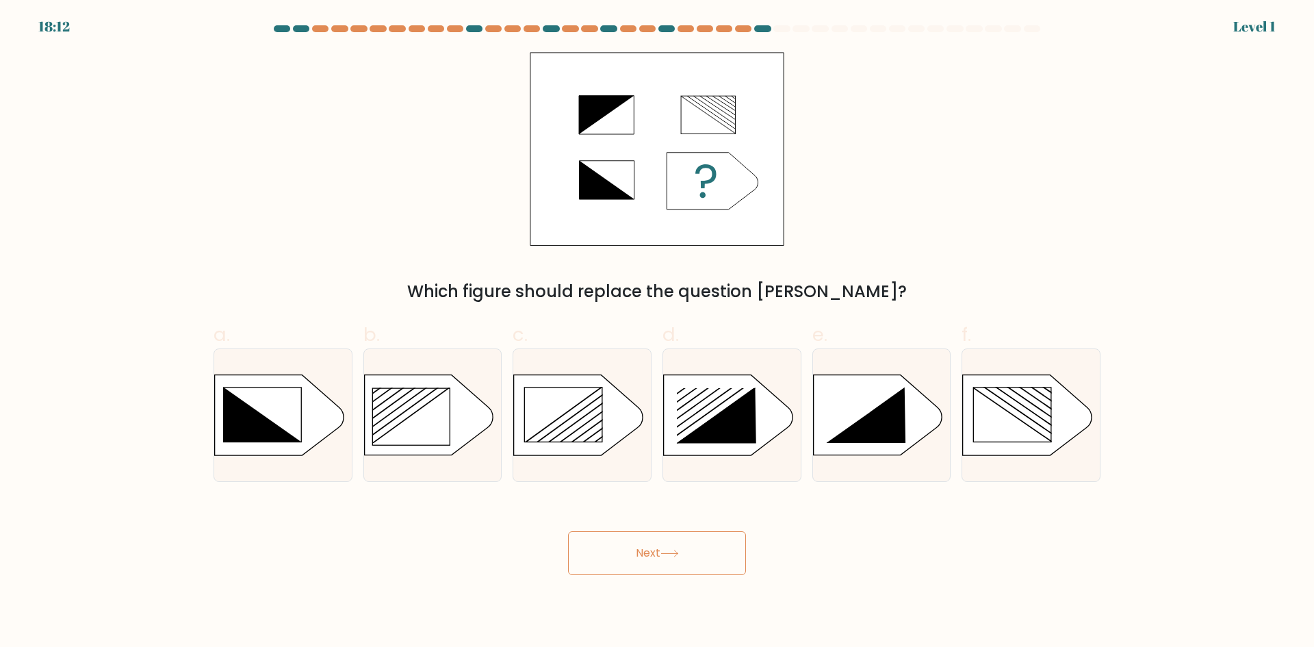
drag, startPoint x: 622, startPoint y: 432, endPoint x: 689, endPoint y: 558, distance: 143.3
click at [628, 443] on rect at bounding box center [492, 365] width 357 height 272
click at [657, 333] on input "c." at bounding box center [657, 328] width 1 height 9
radio input "true"
drag, startPoint x: 689, startPoint y: 558, endPoint x: 823, endPoint y: 472, distance: 158.9
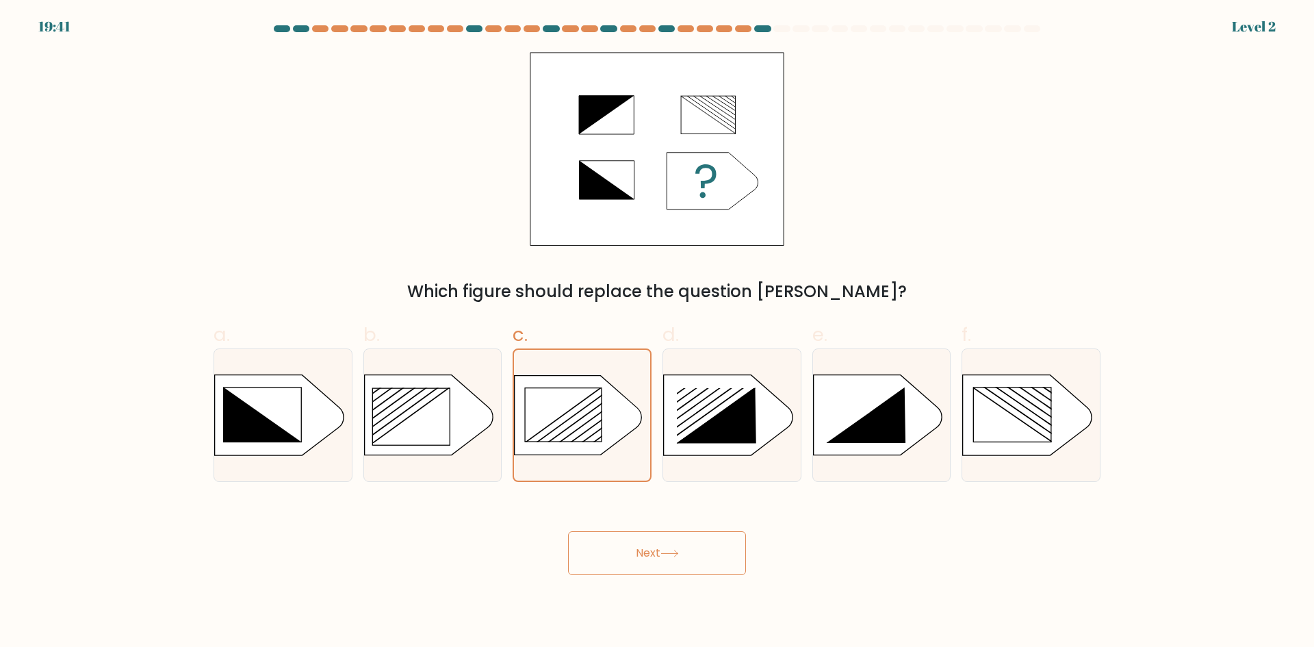
click at [690, 558] on button "Next" at bounding box center [657, 553] width 178 height 44
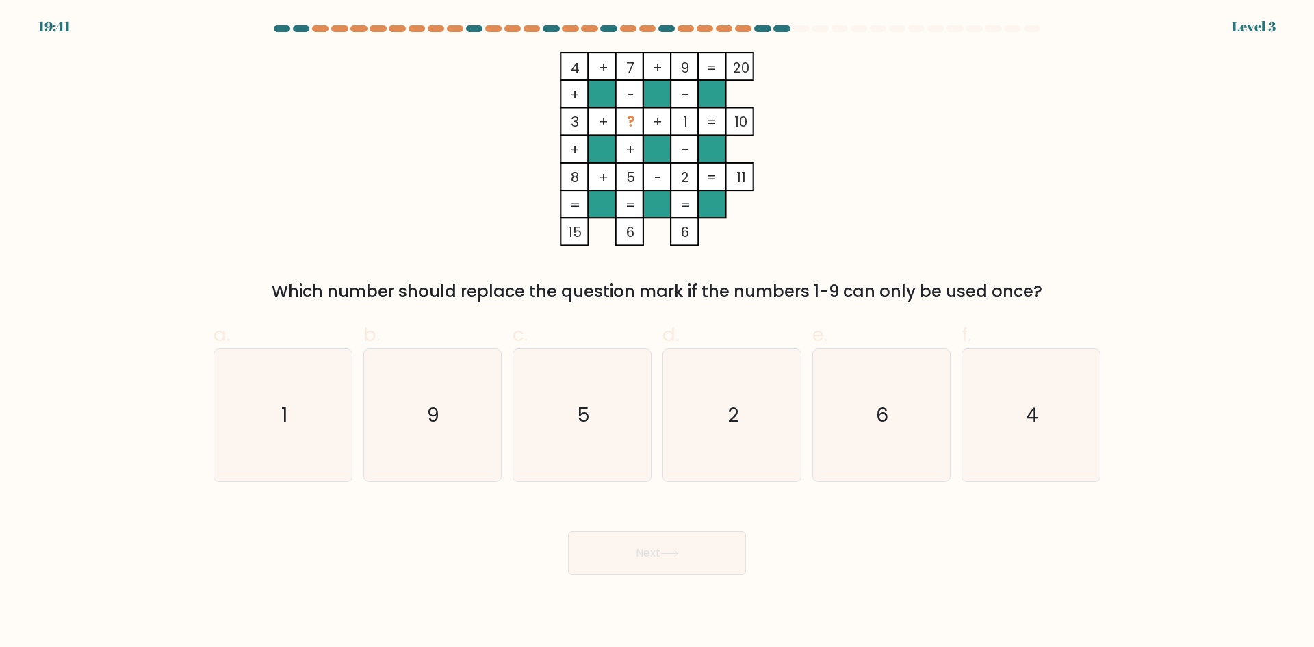
click at [927, 405] on icon "6" at bounding box center [881, 415] width 132 height 132
click at [658, 333] on input "e. 6" at bounding box center [657, 328] width 1 height 9
radio input "true"
drag, startPoint x: 728, startPoint y: 561, endPoint x: 728, endPoint y: 547, distance: 13.7
click at [730, 559] on button "Next" at bounding box center [657, 553] width 178 height 44
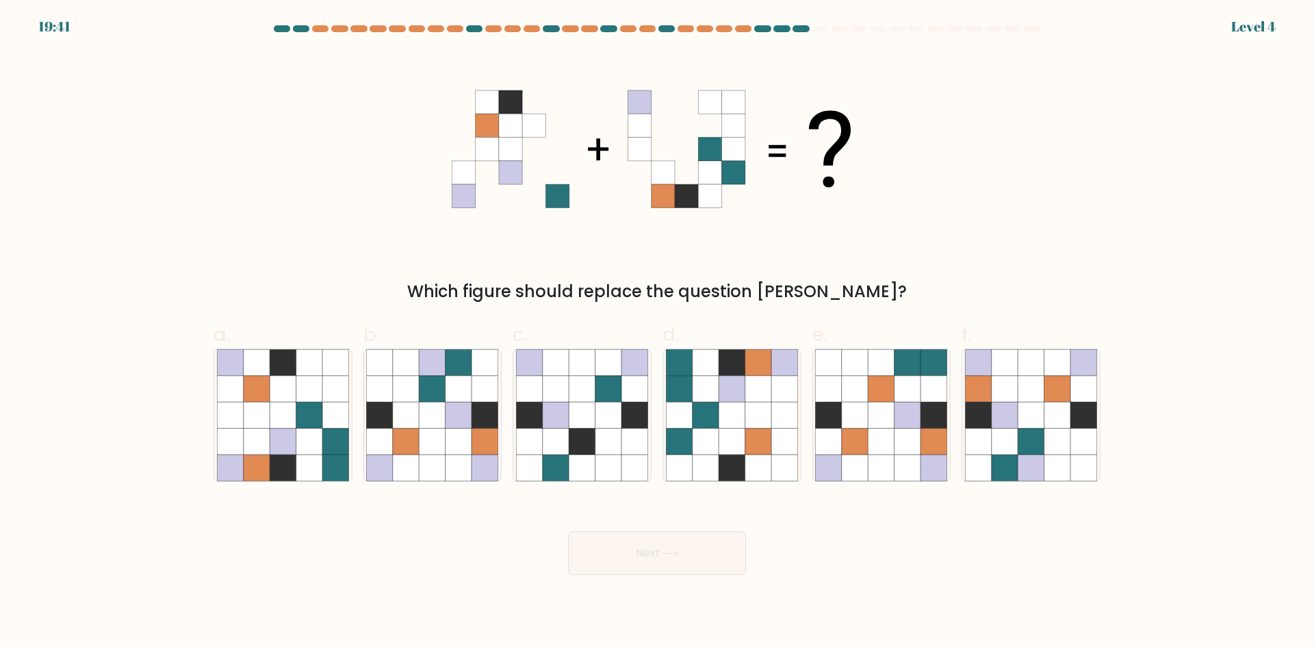
click at [378, 380] on icon at bounding box center [380, 389] width 26 height 26
click at [657, 333] on input "b." at bounding box center [657, 328] width 1 height 9
radio input "true"
click at [654, 571] on button "Next" at bounding box center [657, 553] width 178 height 44
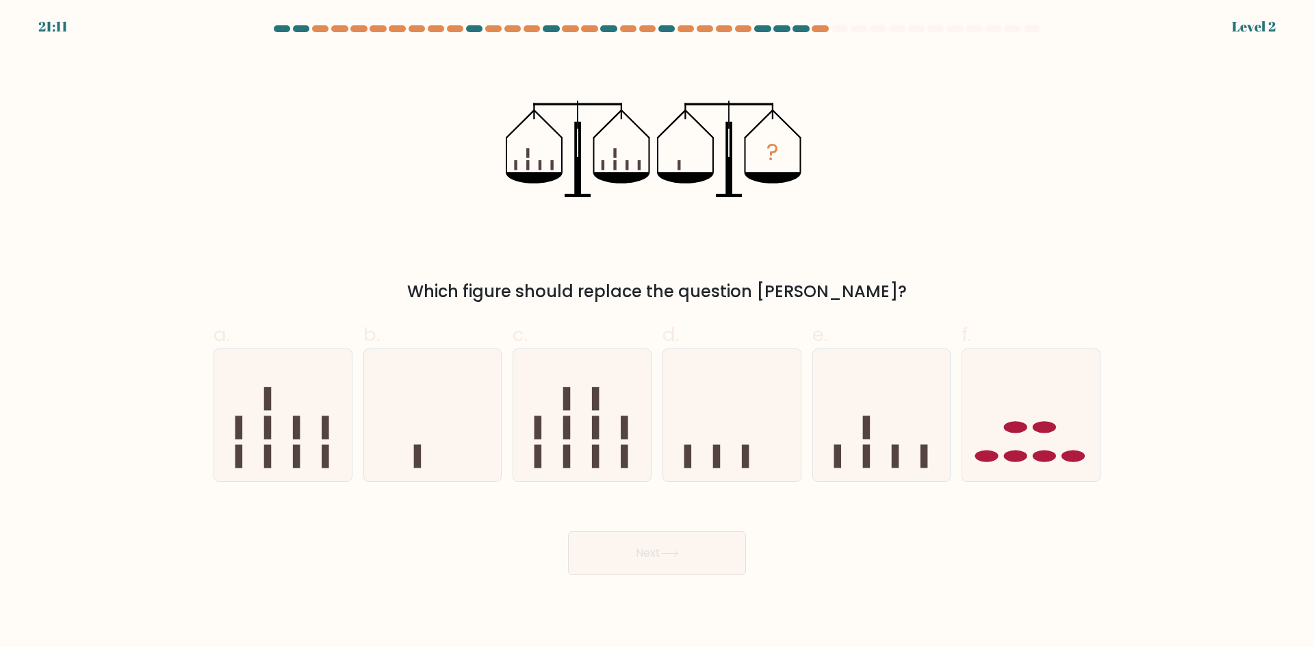
drag, startPoint x: 285, startPoint y: 412, endPoint x: 356, endPoint y: 439, distance: 75.4
click at [293, 416] on icon at bounding box center [283, 415] width 138 height 114
click at [657, 333] on input "a." at bounding box center [657, 328] width 1 height 9
radio input "true"
click at [734, 573] on button "Next" at bounding box center [657, 553] width 178 height 44
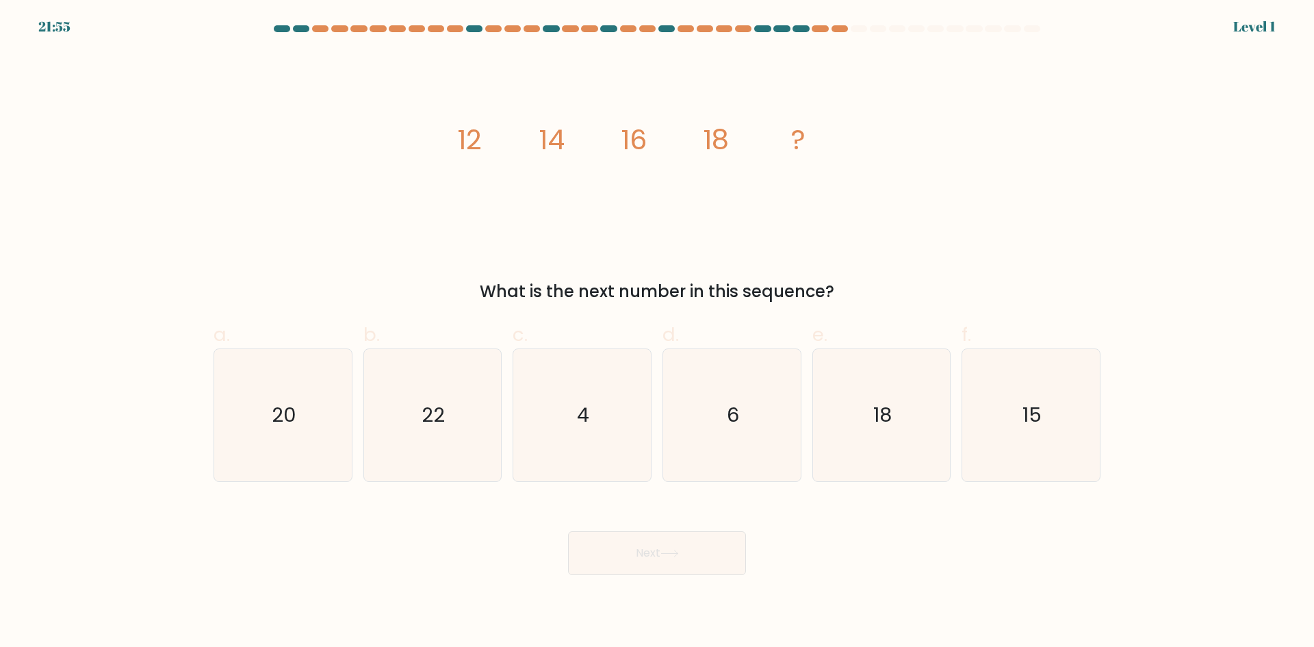
click at [1074, 408] on icon "15" at bounding box center [1031, 415] width 132 height 132
click at [658, 333] on input "f. 15" at bounding box center [657, 328] width 1 height 9
radio input "true"
click at [703, 550] on button "Next" at bounding box center [657, 553] width 178 height 44
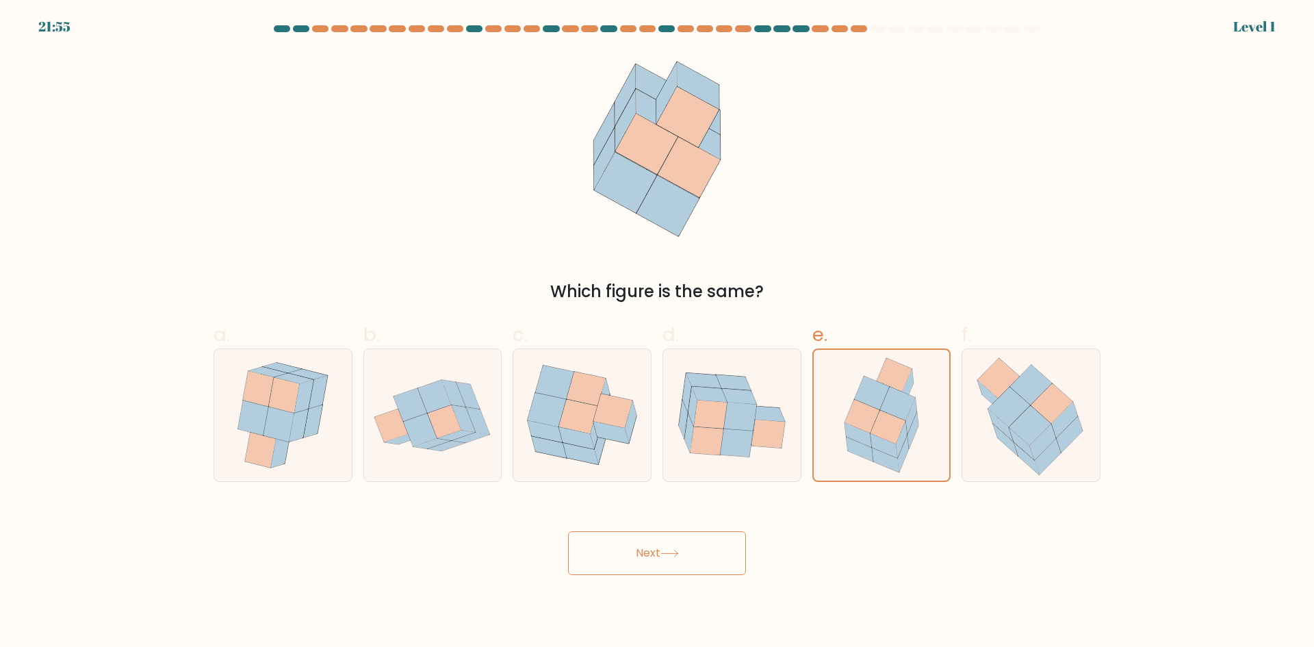
click at [714, 544] on button "Next" at bounding box center [657, 553] width 178 height 44
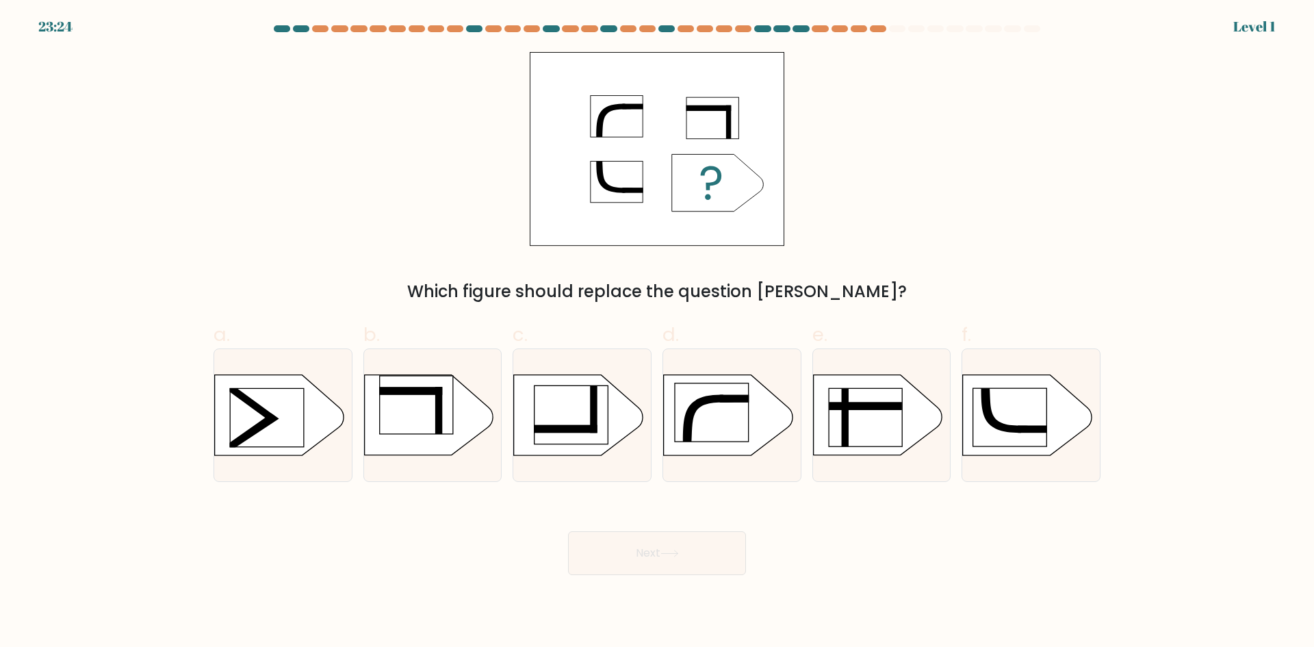
click at [727, 430] on rect at bounding box center [711, 412] width 73 height 58
click at [658, 333] on input "d." at bounding box center [657, 328] width 1 height 9
radio input "true"
drag, startPoint x: 679, startPoint y: 552, endPoint x: 613, endPoint y: 468, distance: 107.2
click at [678, 552] on icon at bounding box center [669, 554] width 18 height 8
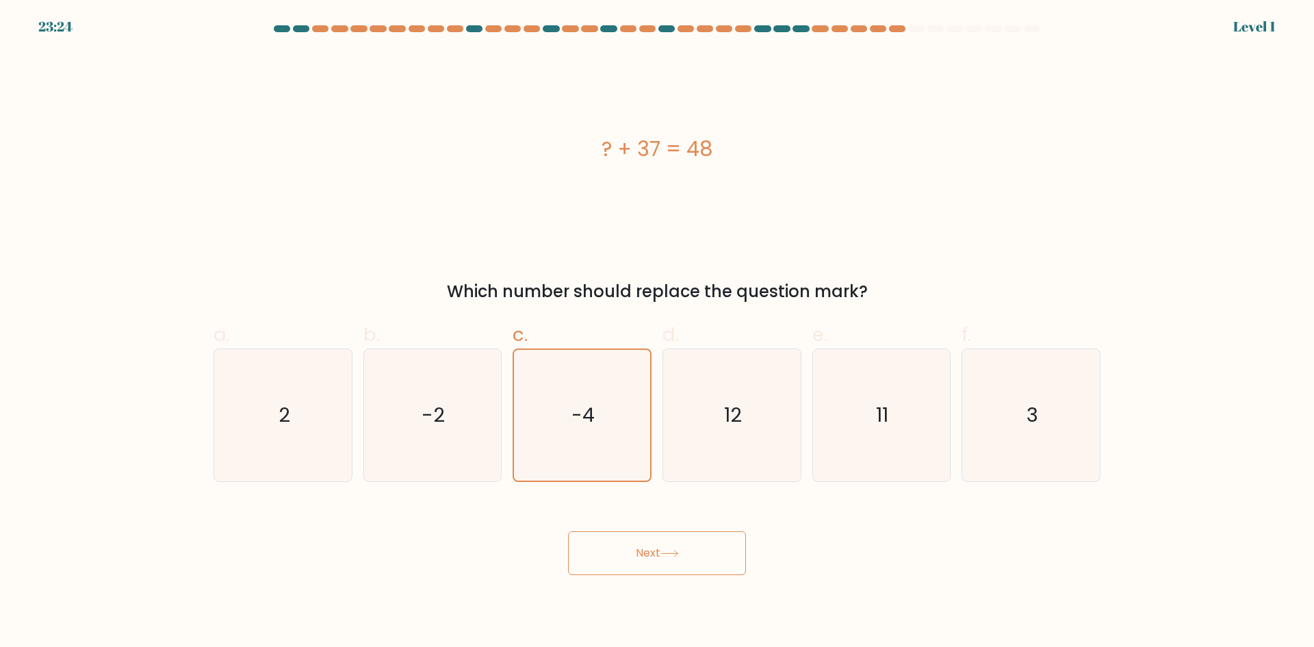
click at [662, 558] on button "Next" at bounding box center [657, 553] width 178 height 44
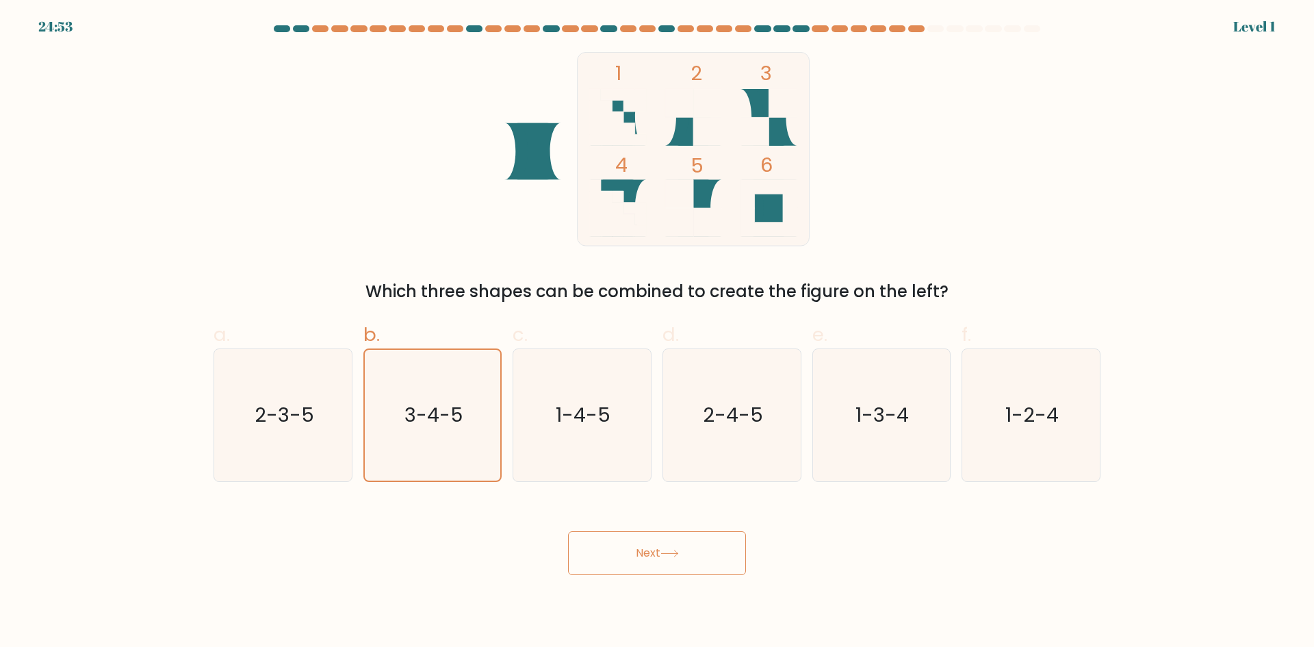
drag, startPoint x: 652, startPoint y: 569, endPoint x: 621, endPoint y: 554, distance: 33.4
click at [652, 569] on button "Next" at bounding box center [657, 553] width 178 height 44
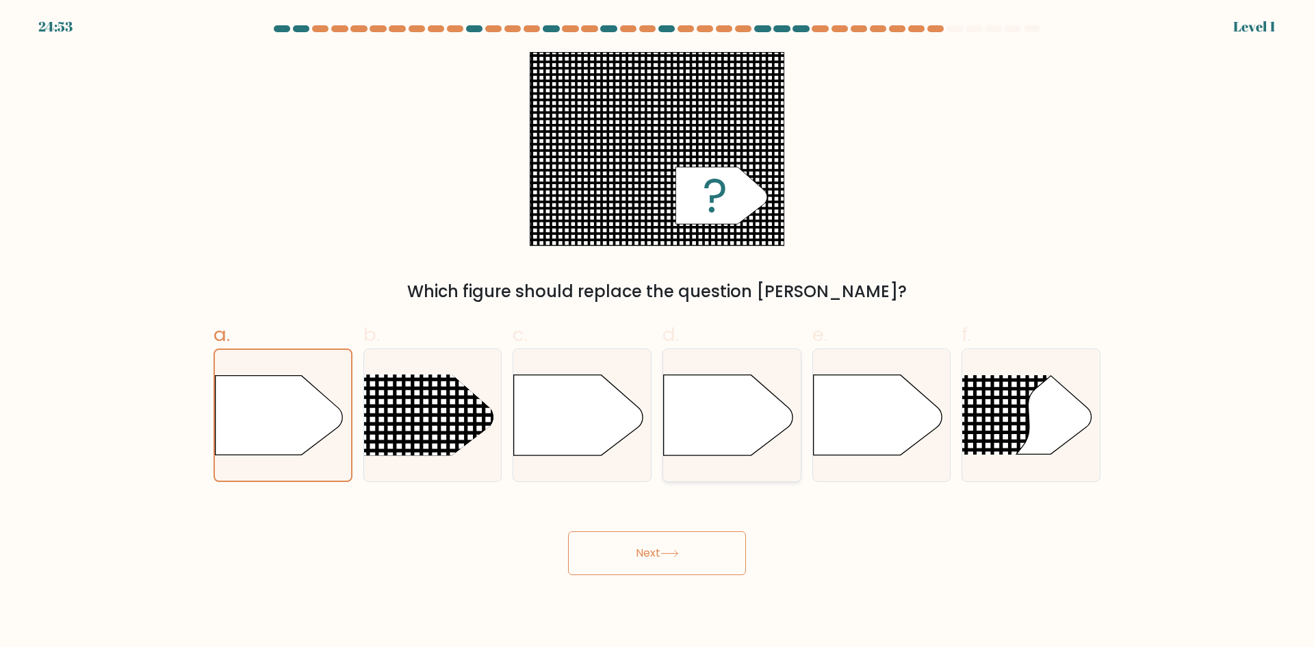
click at [680, 440] on icon at bounding box center [728, 415] width 129 height 80
click at [658, 333] on input "d." at bounding box center [657, 328] width 1 height 9
radio input "true"
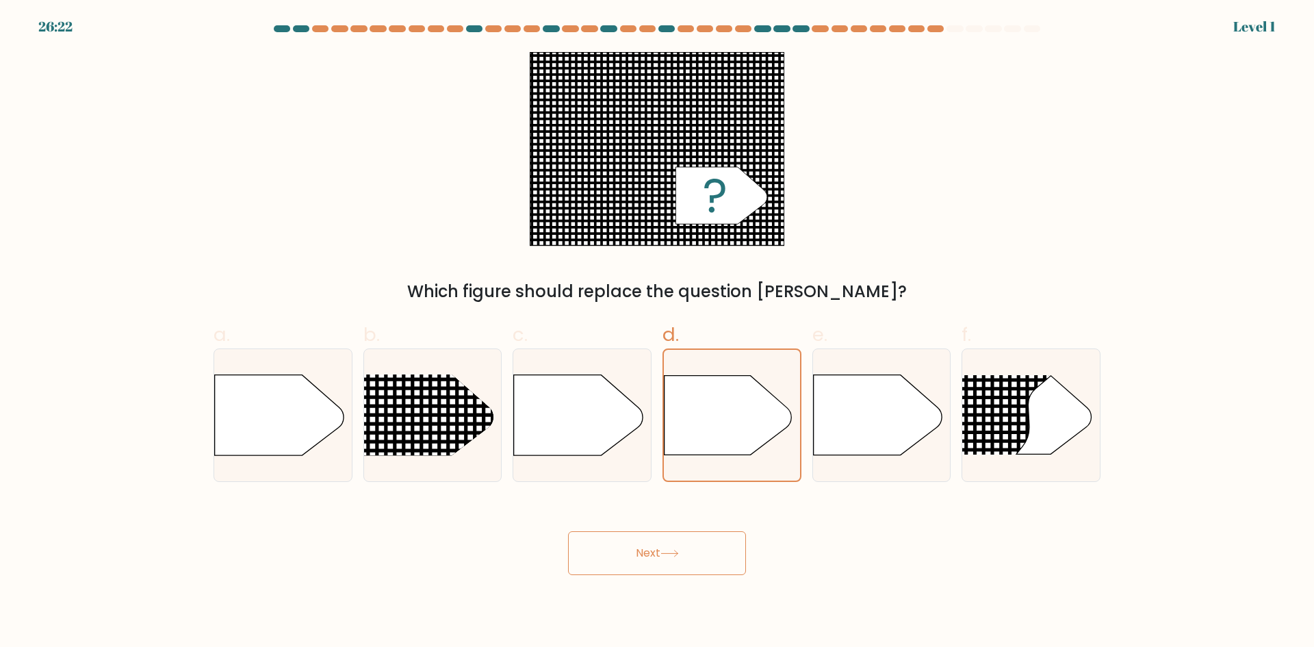
click at [644, 575] on body "26:22 Level 1" at bounding box center [657, 323] width 1314 height 647
click at [873, 400] on icon at bounding box center [877, 415] width 129 height 80
click at [658, 333] on input "e." at bounding box center [657, 328] width 1 height 9
radio input "true"
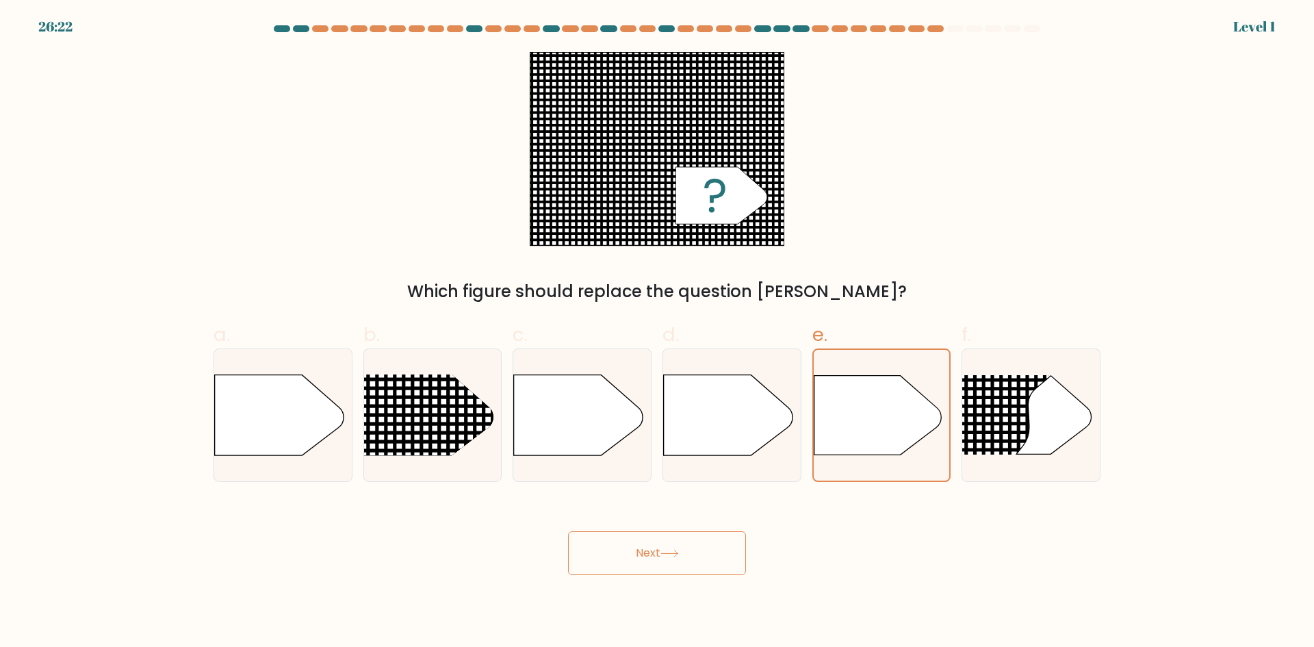
click at [691, 538] on button "Next" at bounding box center [657, 553] width 178 height 44
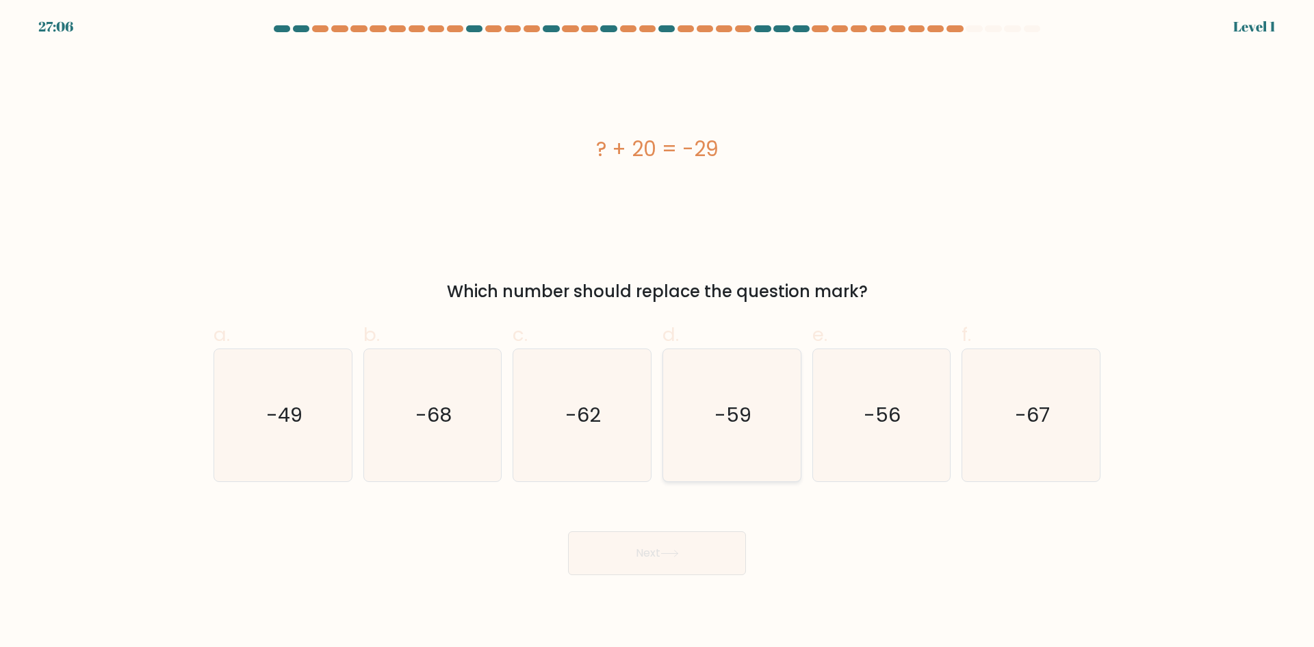
click at [682, 429] on icon "-59" at bounding box center [732, 415] width 132 height 132
click at [658, 333] on input "d. -59" at bounding box center [657, 328] width 1 height 9
radio input "true"
click at [613, 539] on button "Next" at bounding box center [657, 553] width 178 height 44
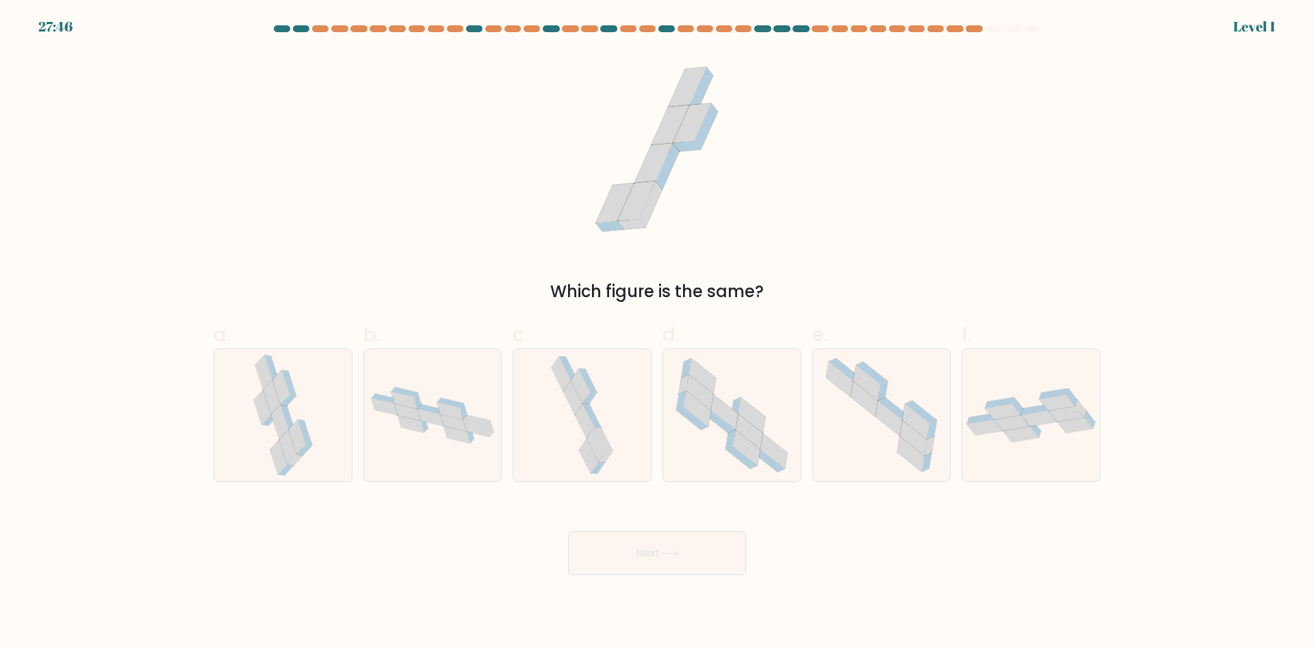
drag, startPoint x: 702, startPoint y: 378, endPoint x: 717, endPoint y: 498, distance: 121.3
click at [704, 381] on icon at bounding box center [702, 376] width 27 height 35
click at [658, 333] on input "d." at bounding box center [657, 328] width 1 height 9
radio input "true"
drag, startPoint x: 707, startPoint y: 563, endPoint x: 713, endPoint y: 556, distance: 9.2
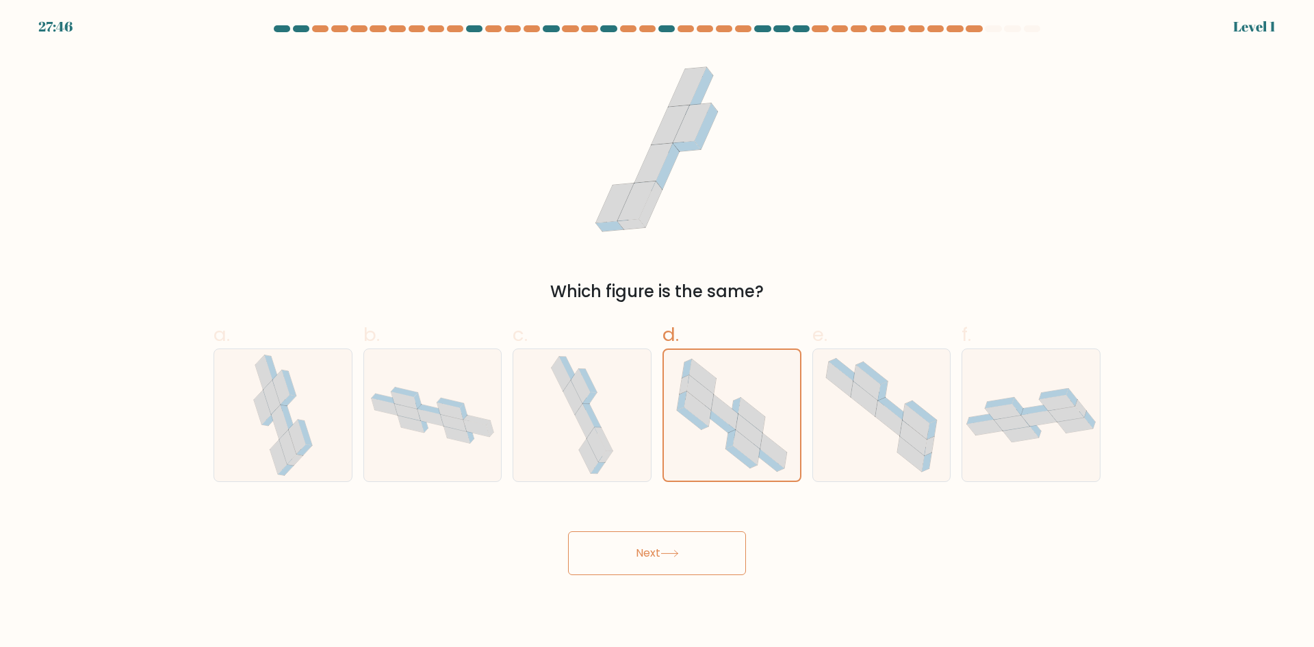
click at [708, 563] on button "Next" at bounding box center [657, 553] width 178 height 44
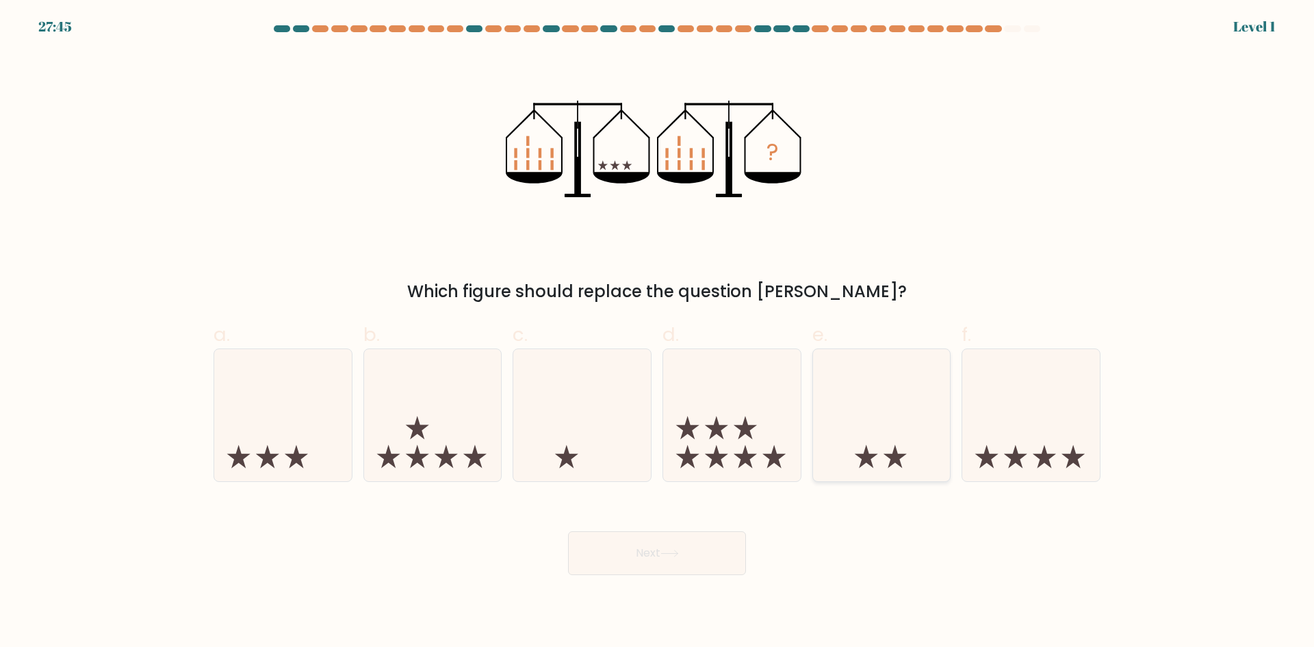
click at [856, 430] on icon at bounding box center [882, 415] width 138 height 114
click at [658, 333] on input "e." at bounding box center [657, 328] width 1 height 9
radio input "true"
drag, startPoint x: 732, startPoint y: 557, endPoint x: 804, endPoint y: 524, distance: 79.3
click at [733, 556] on button "Next" at bounding box center [657, 553] width 178 height 44
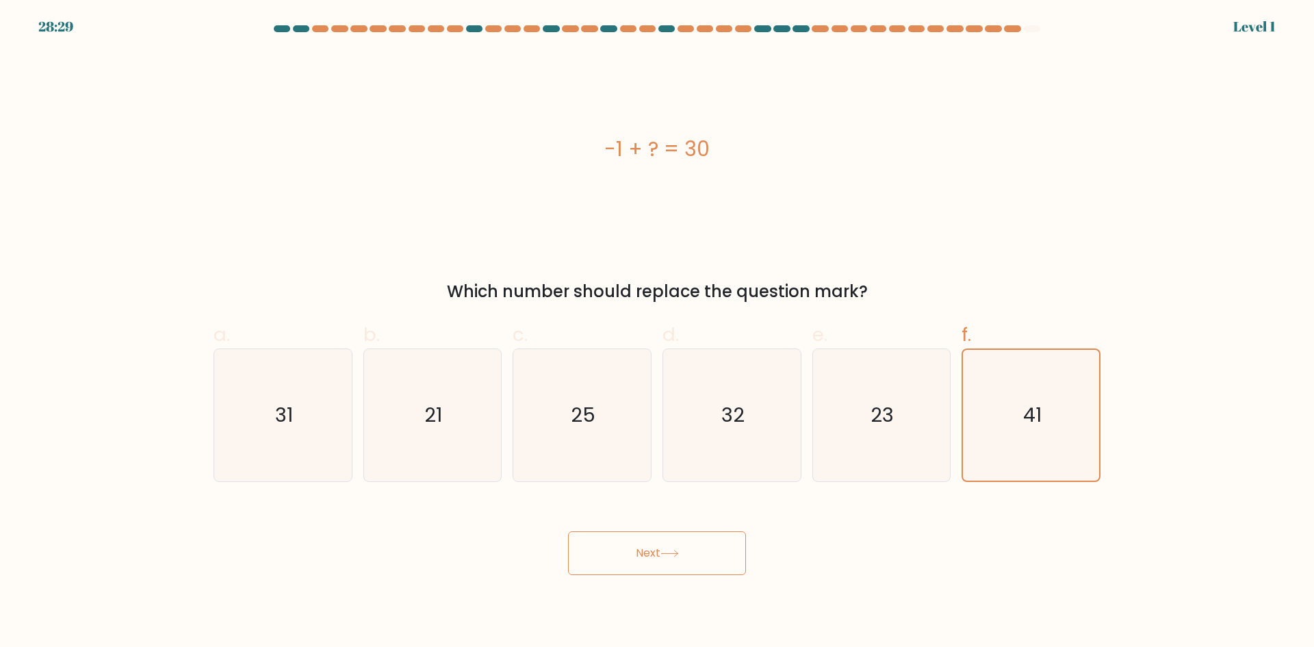
click at [650, 553] on button "Next" at bounding box center [657, 553] width 178 height 44
click at [972, 417] on icon "41" at bounding box center [1031, 415] width 131 height 131
click at [658, 333] on input "f. 41" at bounding box center [657, 328] width 1 height 9
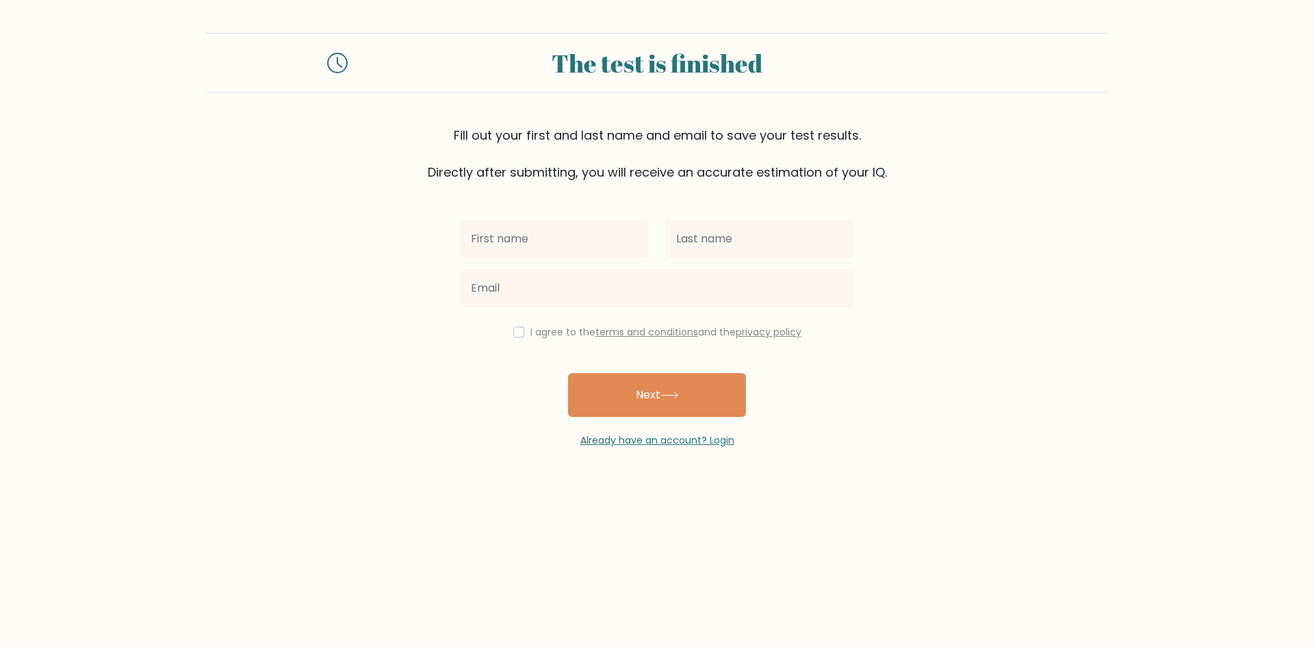
click at [779, 433] on span "Already have an account? Login" at bounding box center [656, 440] width 383 height 14
click at [636, 546] on body "The test is finished Fill out your first and last name and email to save your t…" at bounding box center [657, 323] width 1314 height 647
click at [686, 391] on button "Next" at bounding box center [657, 395] width 178 height 44
click at [667, 551] on body "The test is finished Fill out your first and last name and email to save your t…" at bounding box center [657, 323] width 1314 height 647
drag, startPoint x: 618, startPoint y: 170, endPoint x: 752, endPoint y: 177, distance: 134.3
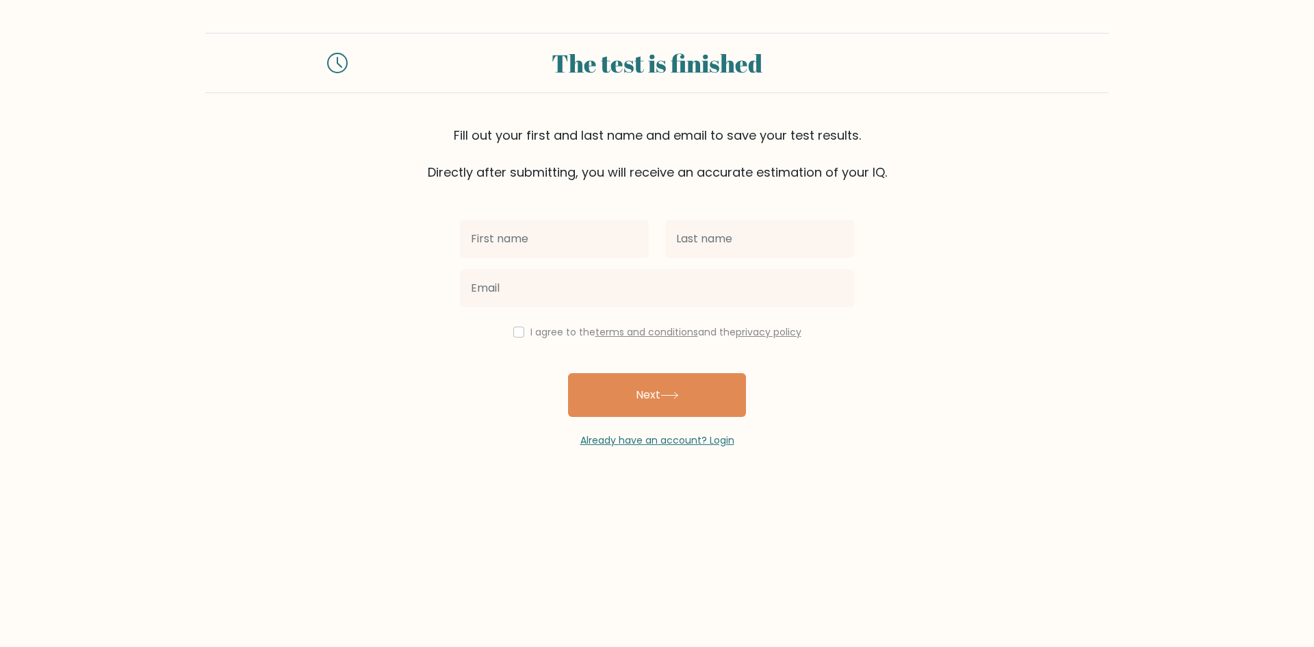
click at [752, 177] on div "Fill out your first and last name and email to save your test results. Directly…" at bounding box center [656, 153] width 903 height 55
click at [753, 176] on div "Fill out your first and last name and email to save your test results. Directly…" at bounding box center [656, 153] width 903 height 55
